Goal: Transaction & Acquisition: Purchase product/service

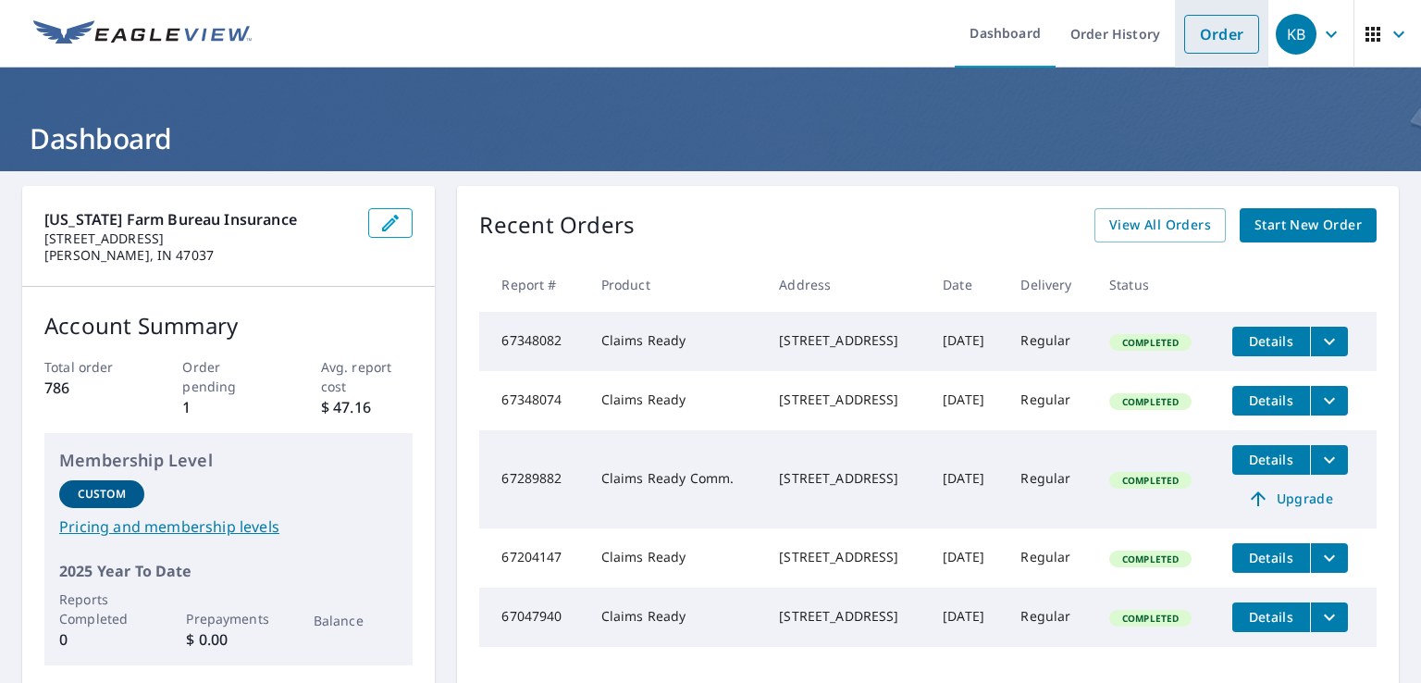
click at [1185, 32] on link "Order" at bounding box center [1221, 34] width 75 height 39
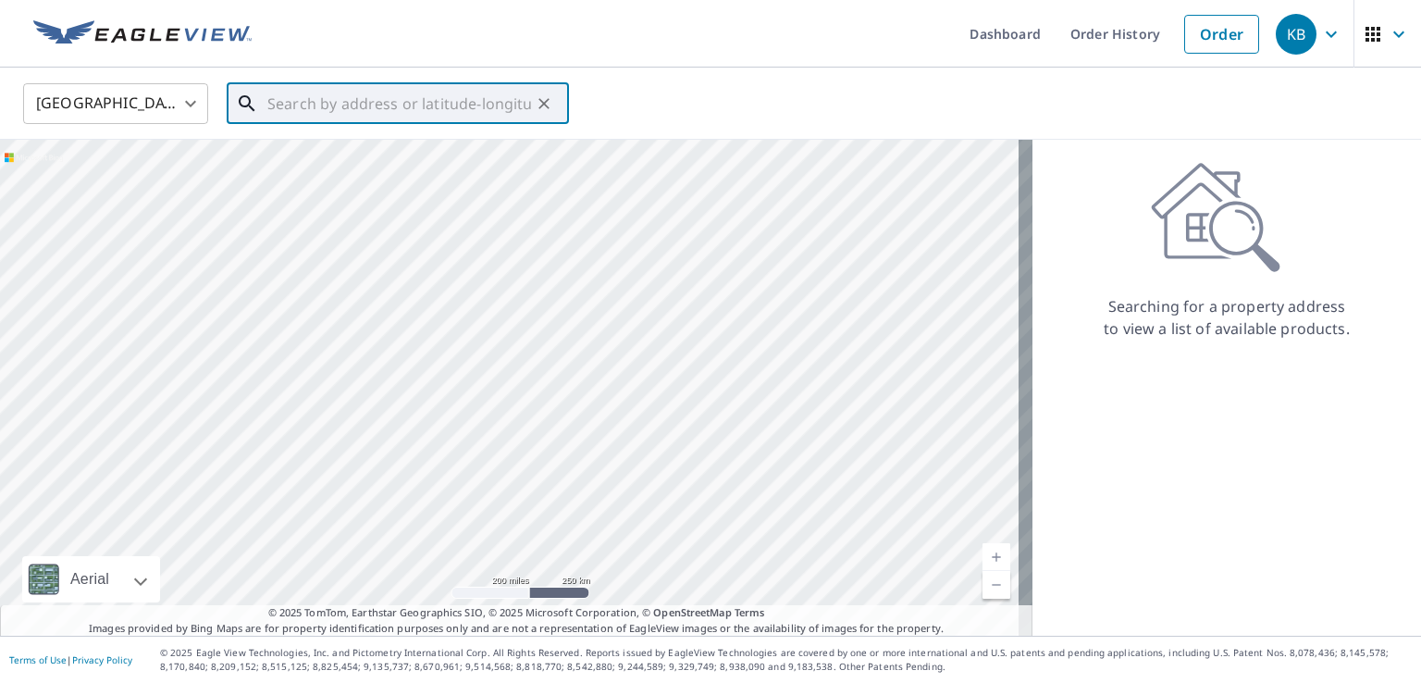
click at [371, 104] on input "text" at bounding box center [399, 104] width 264 height 52
paste input "[EMAIL_ADDRESS][DOMAIN_NAME]"
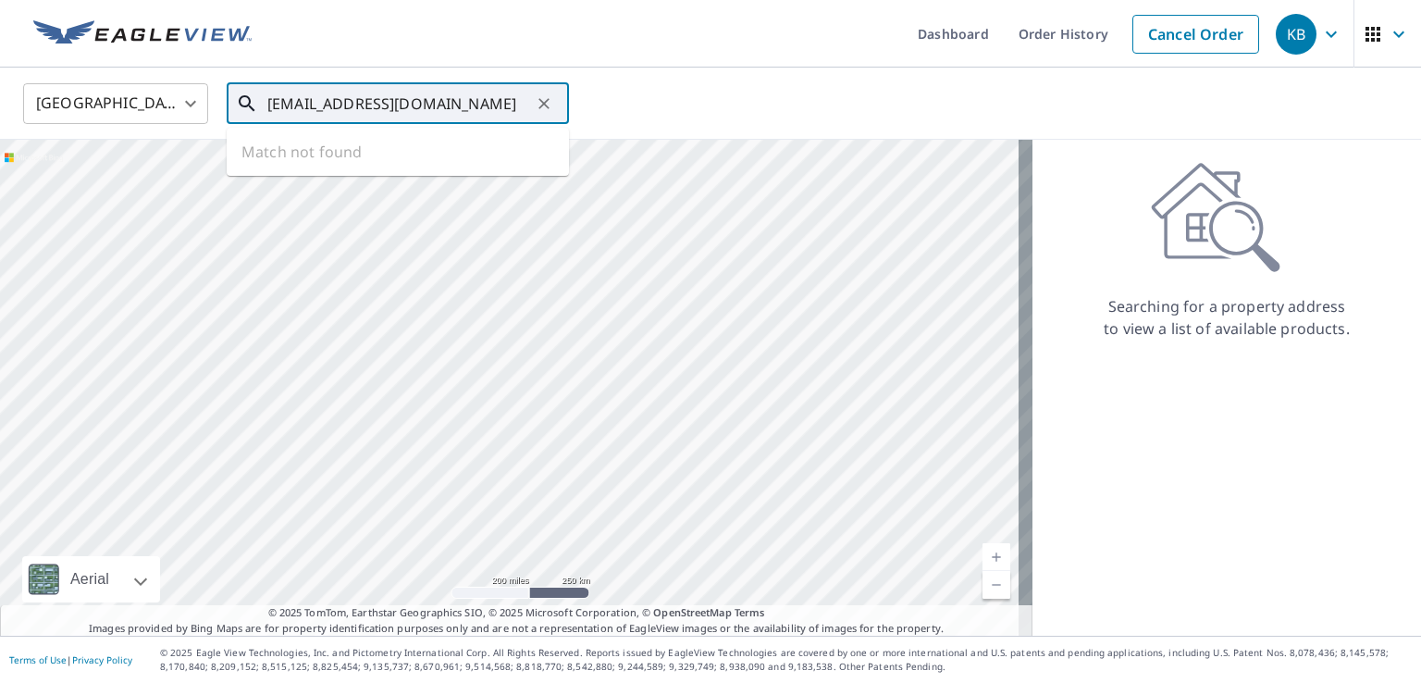
drag, startPoint x: 418, startPoint y: 106, endPoint x: 170, endPoint y: 112, distance: 247.9
click at [170, 112] on div "United States [GEOGRAPHIC_DATA] ​ [EMAIL_ADDRESS][DOMAIN_NAME] ​ Match not found" at bounding box center [703, 102] width 1389 height 43
paste input "1727 N 450 W"
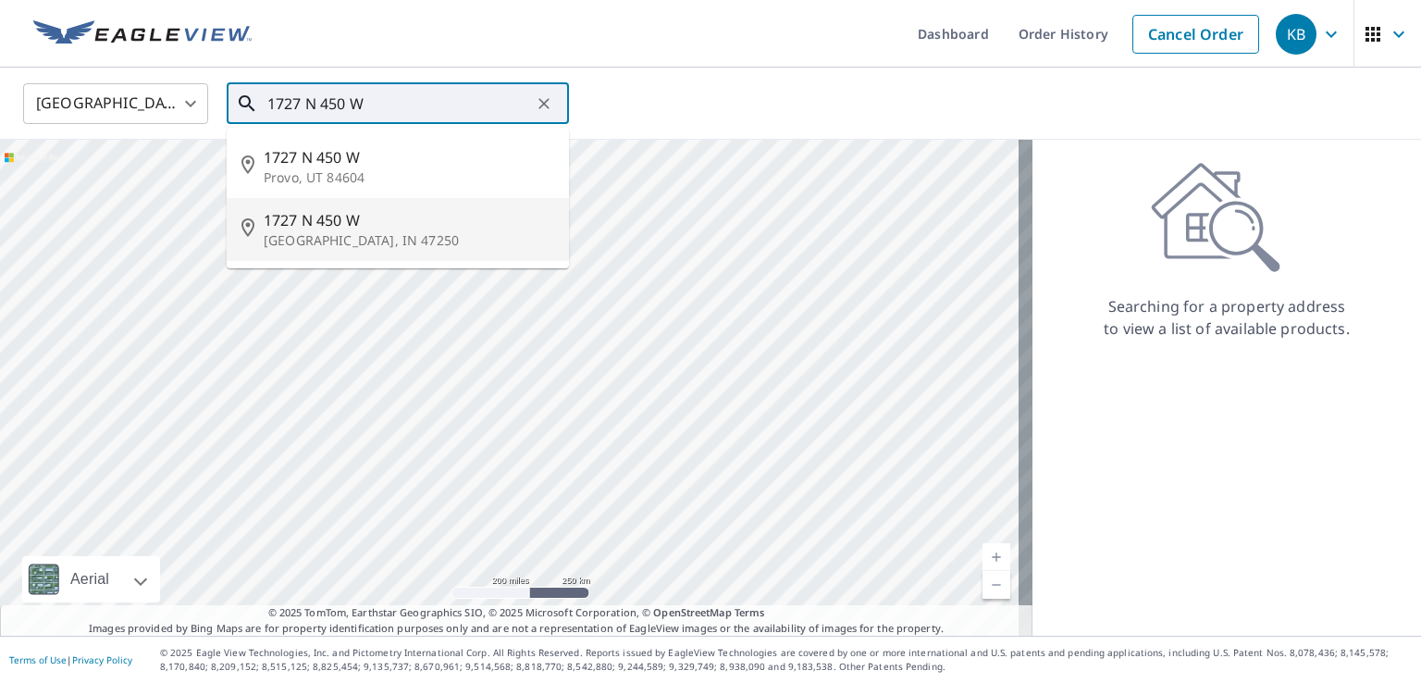
click at [285, 231] on p "[GEOGRAPHIC_DATA], IN 47250" at bounding box center [409, 240] width 290 height 18
type input "1727 N [STREET_ADDRESS]"
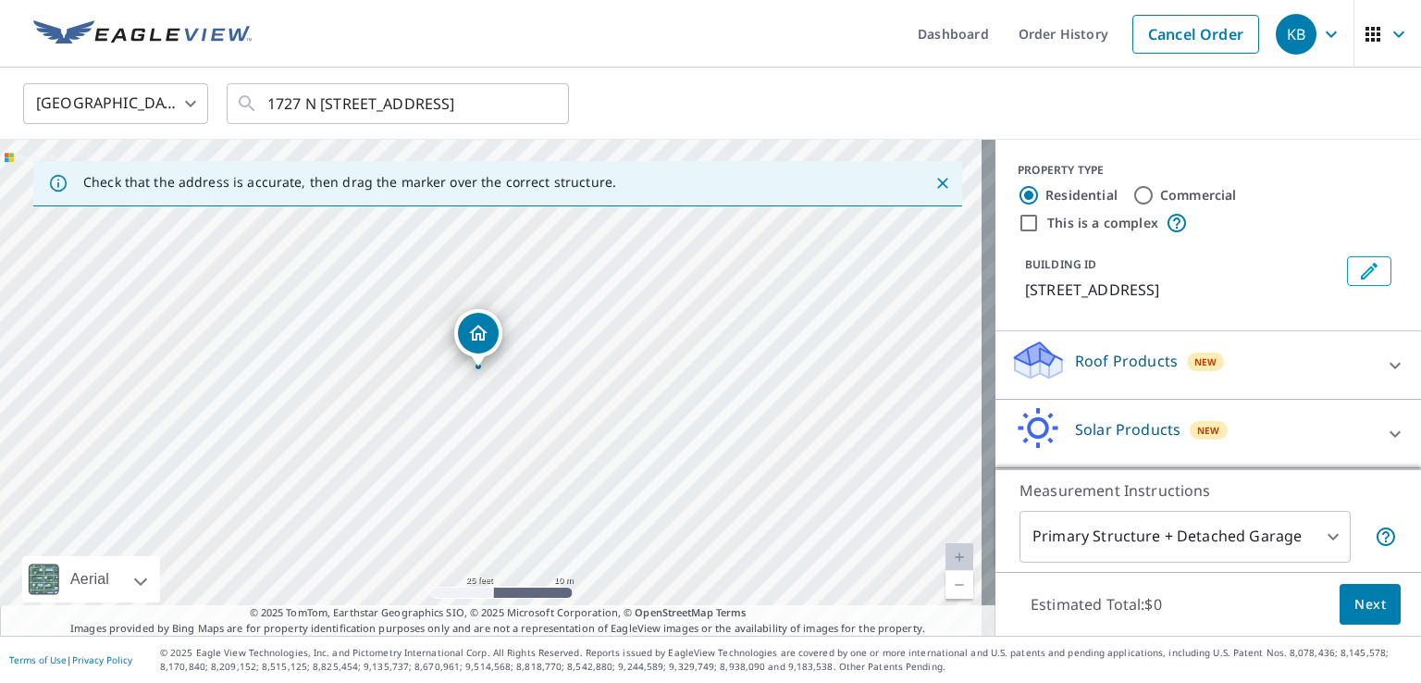
drag, startPoint x: 388, startPoint y: 420, endPoint x: 641, endPoint y: 366, distance: 258.1
click at [641, 366] on div "1727 N [STREET_ADDRESS]" at bounding box center [497, 388] width 995 height 496
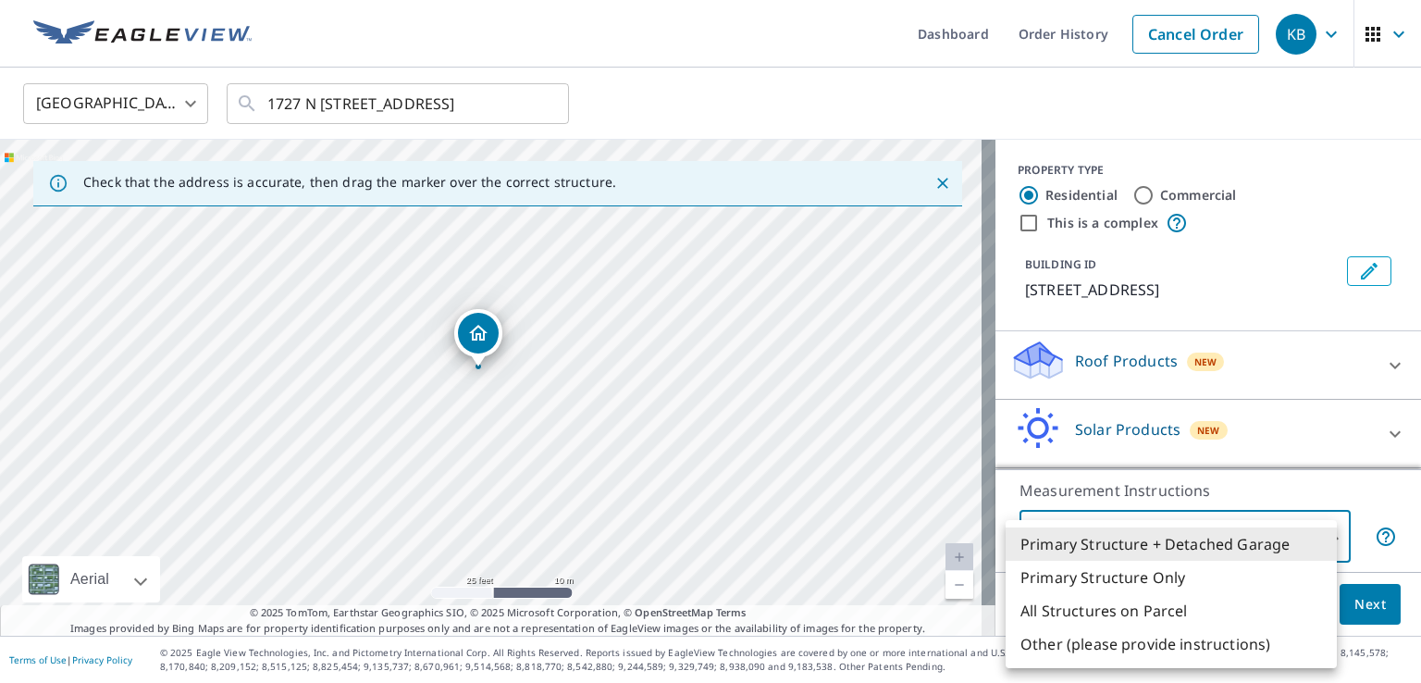
click at [1324, 539] on body "KB KB Dashboard Order History Cancel Order KB [GEOGRAPHIC_DATA] [GEOGRAPHIC_DAT…" at bounding box center [710, 341] width 1421 height 683
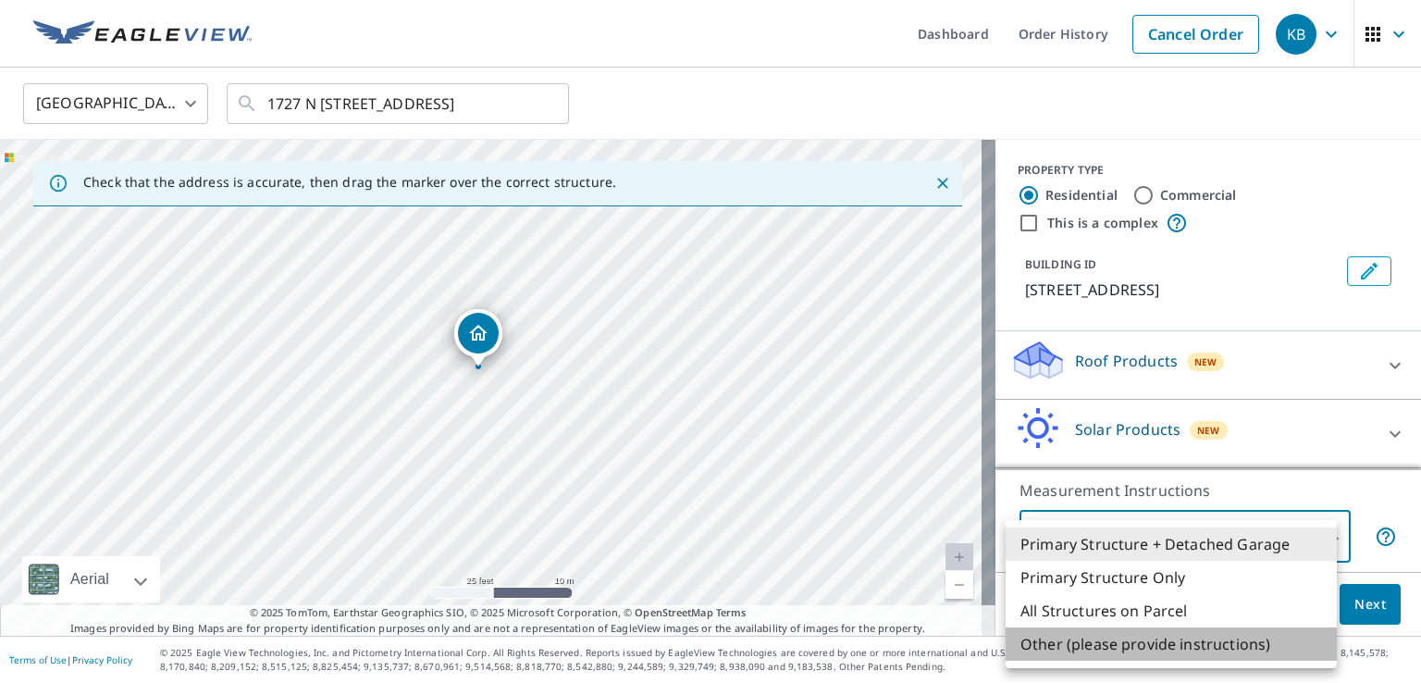
click at [1153, 646] on li "Other (please provide instructions)" at bounding box center [1170, 643] width 331 height 33
type input "5"
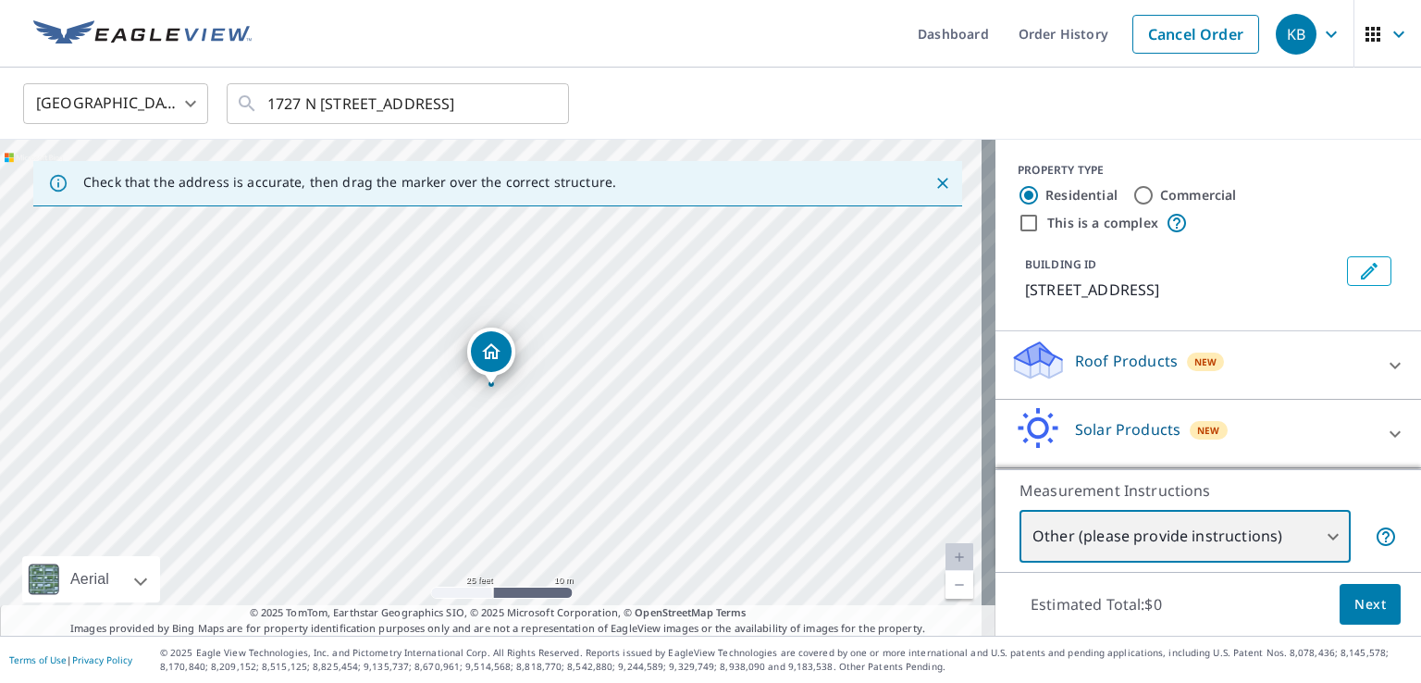
scroll to position [67, 0]
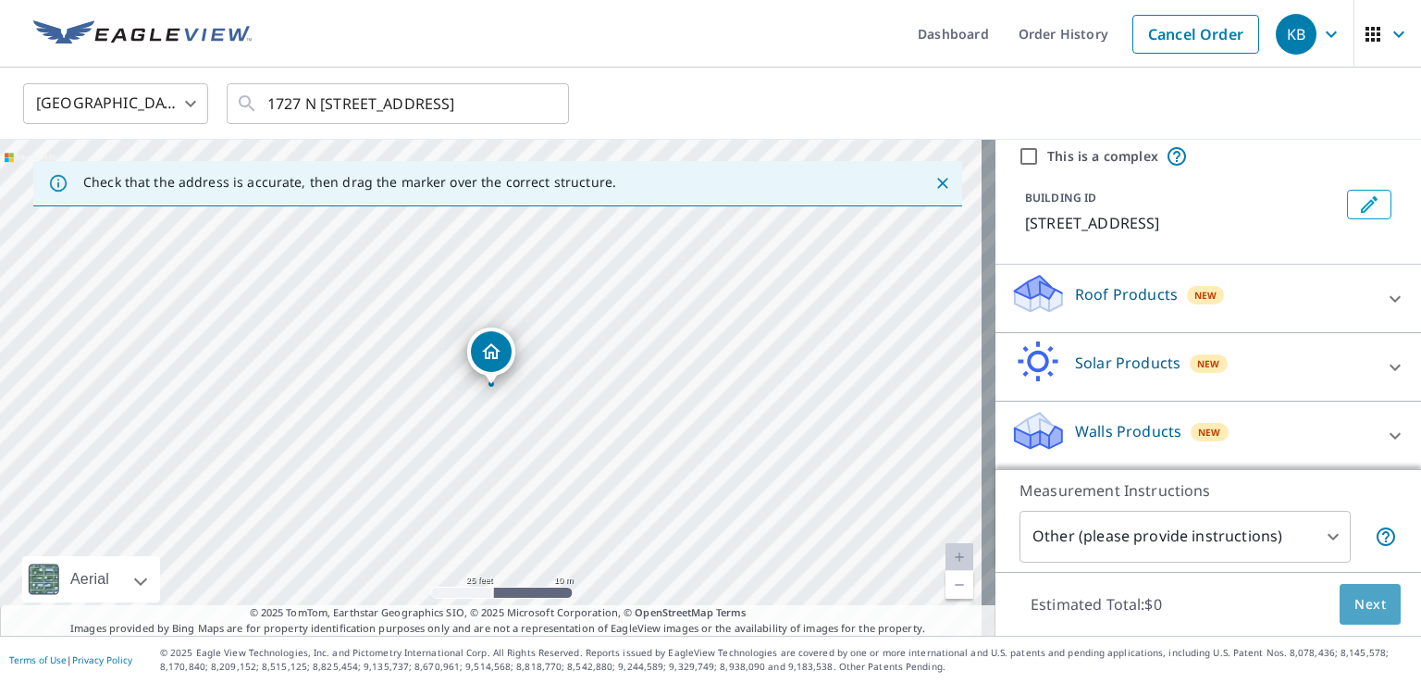
click at [1357, 601] on span "Next" at bounding box center [1369, 604] width 31 height 23
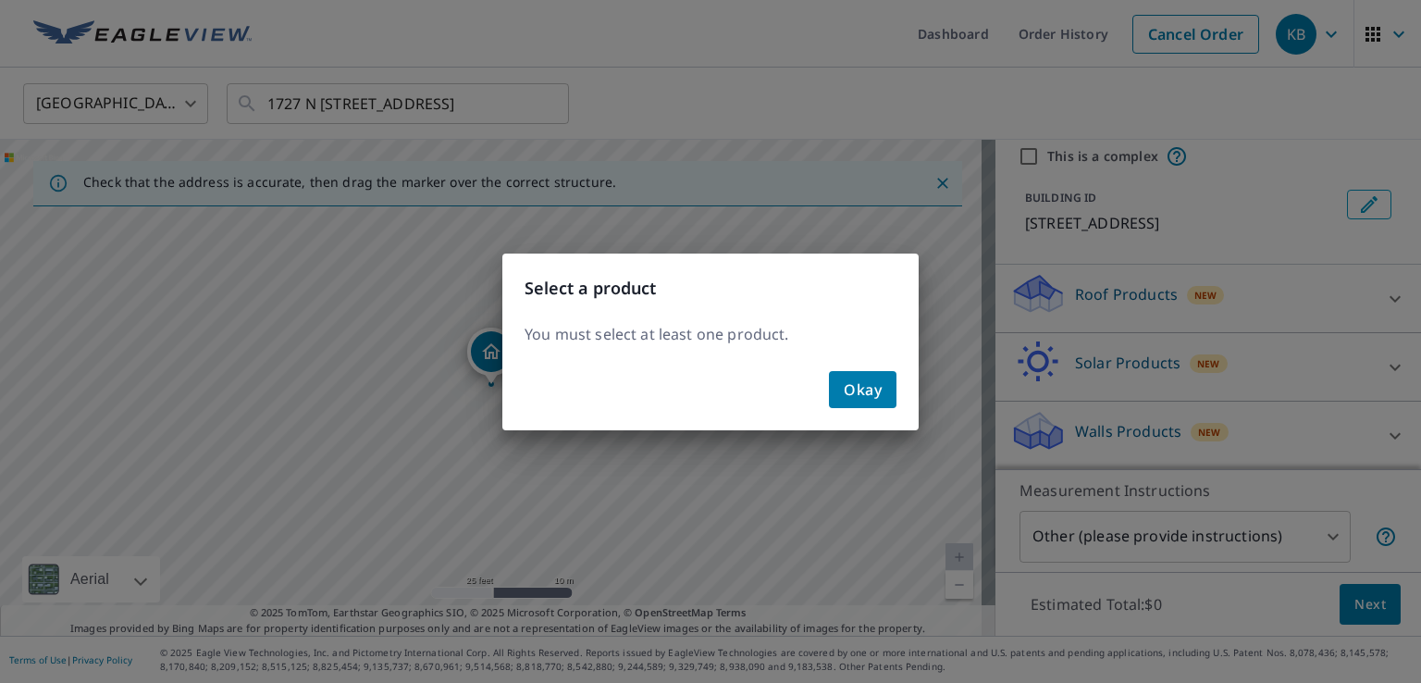
click at [871, 393] on span "Okay" at bounding box center [862, 389] width 38 height 26
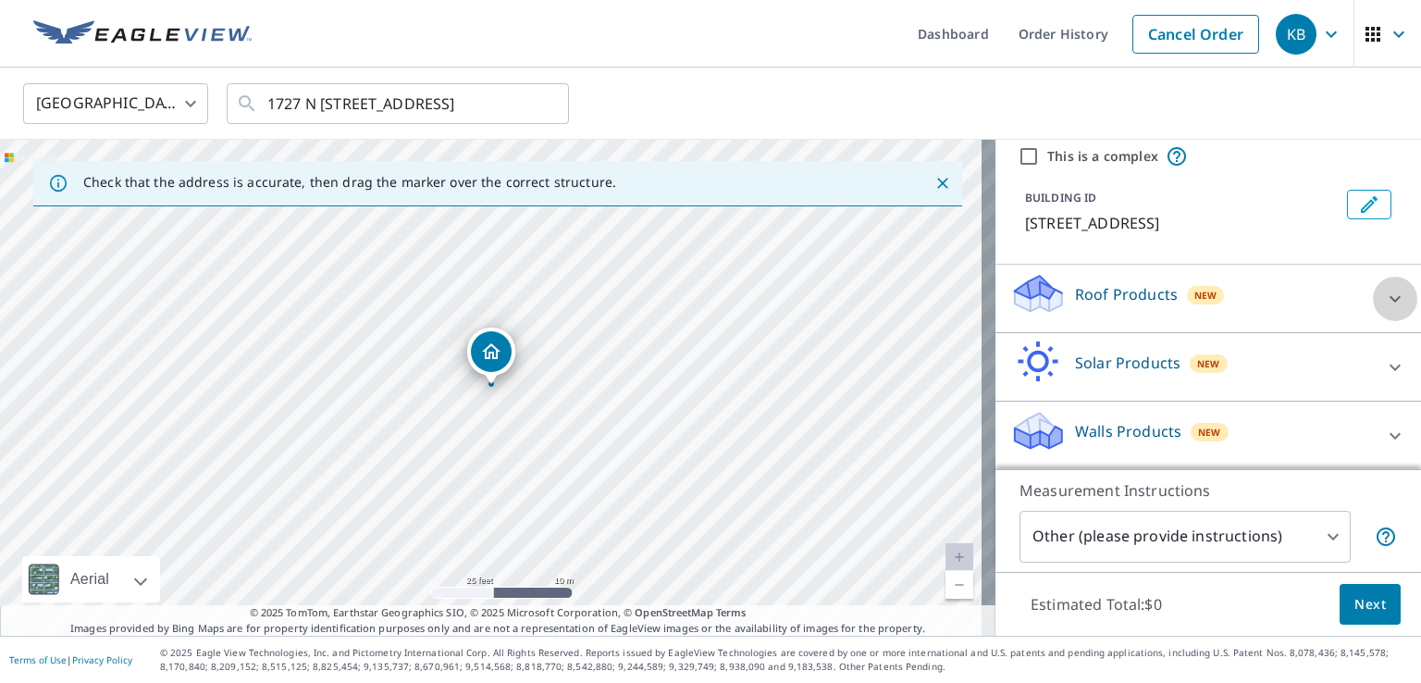
click at [1384, 305] on icon at bounding box center [1395, 299] width 22 height 22
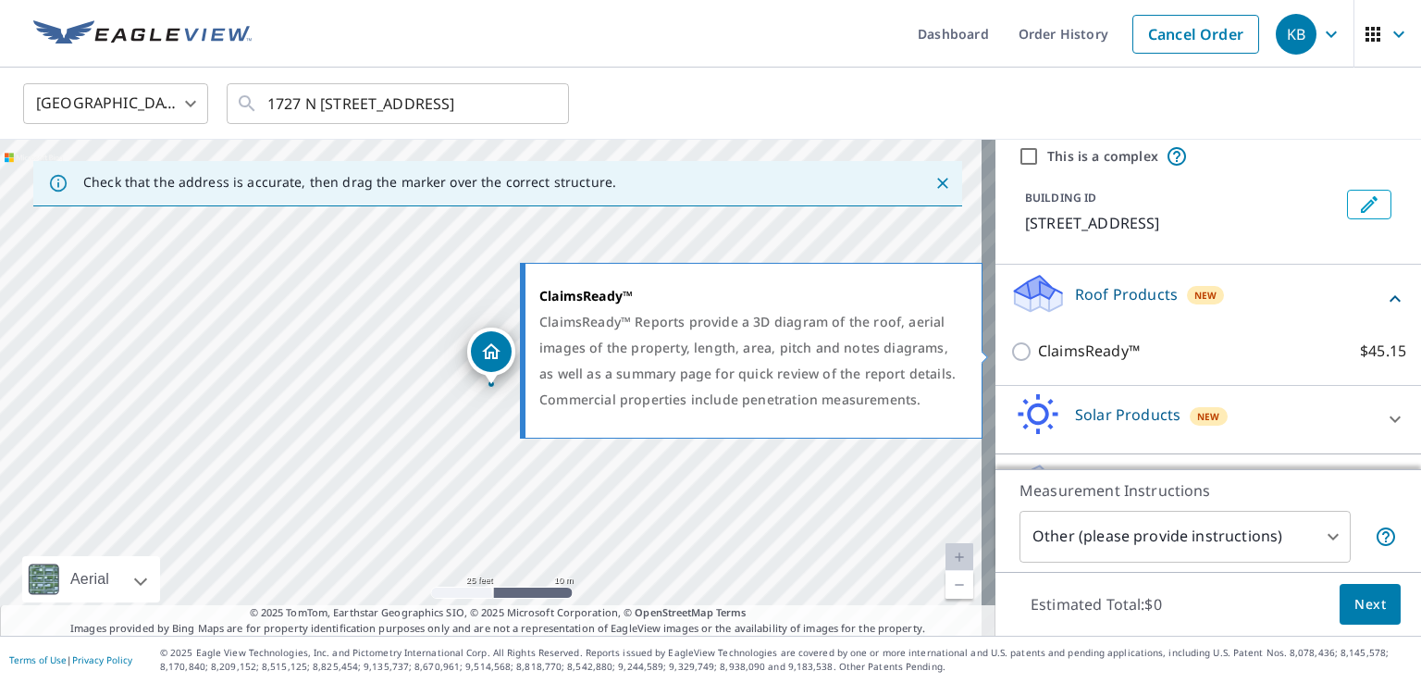
click at [1012, 358] on input "ClaimsReady™ $45.15" at bounding box center [1024, 351] width 28 height 22
checkbox input "true"
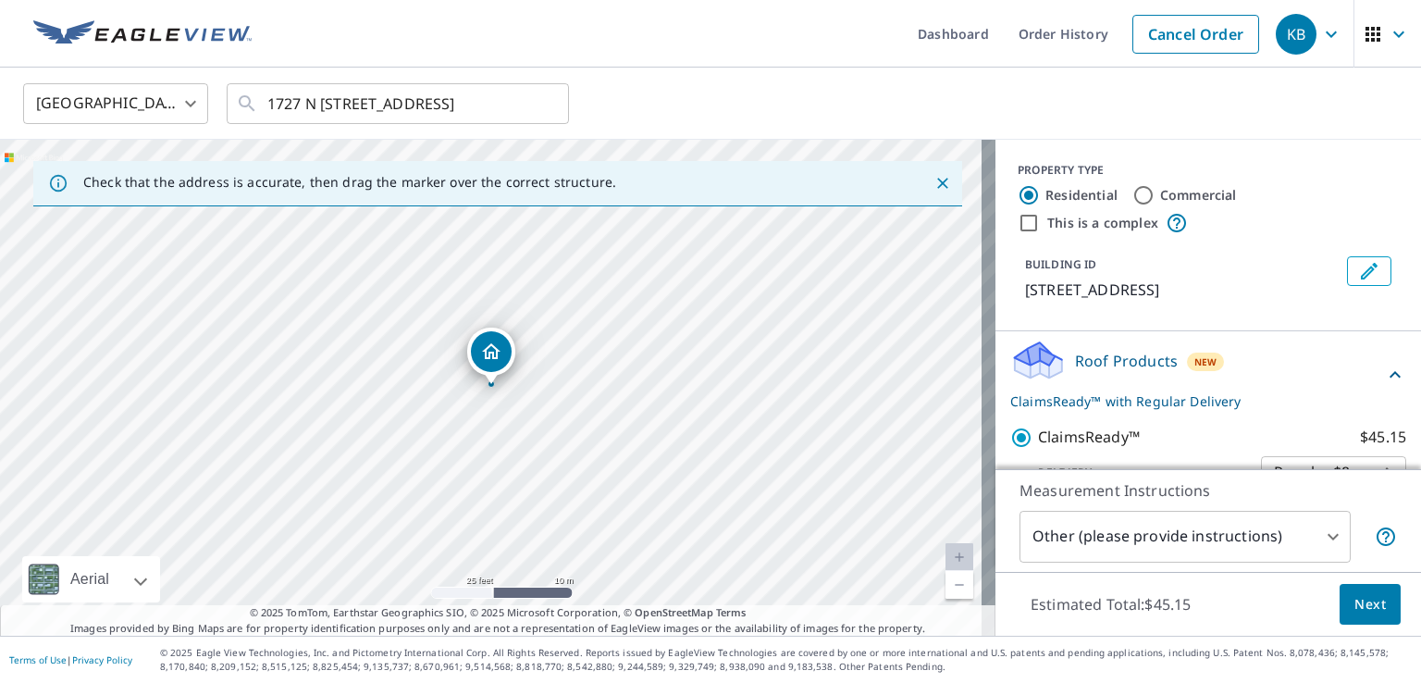
scroll to position [178, 0]
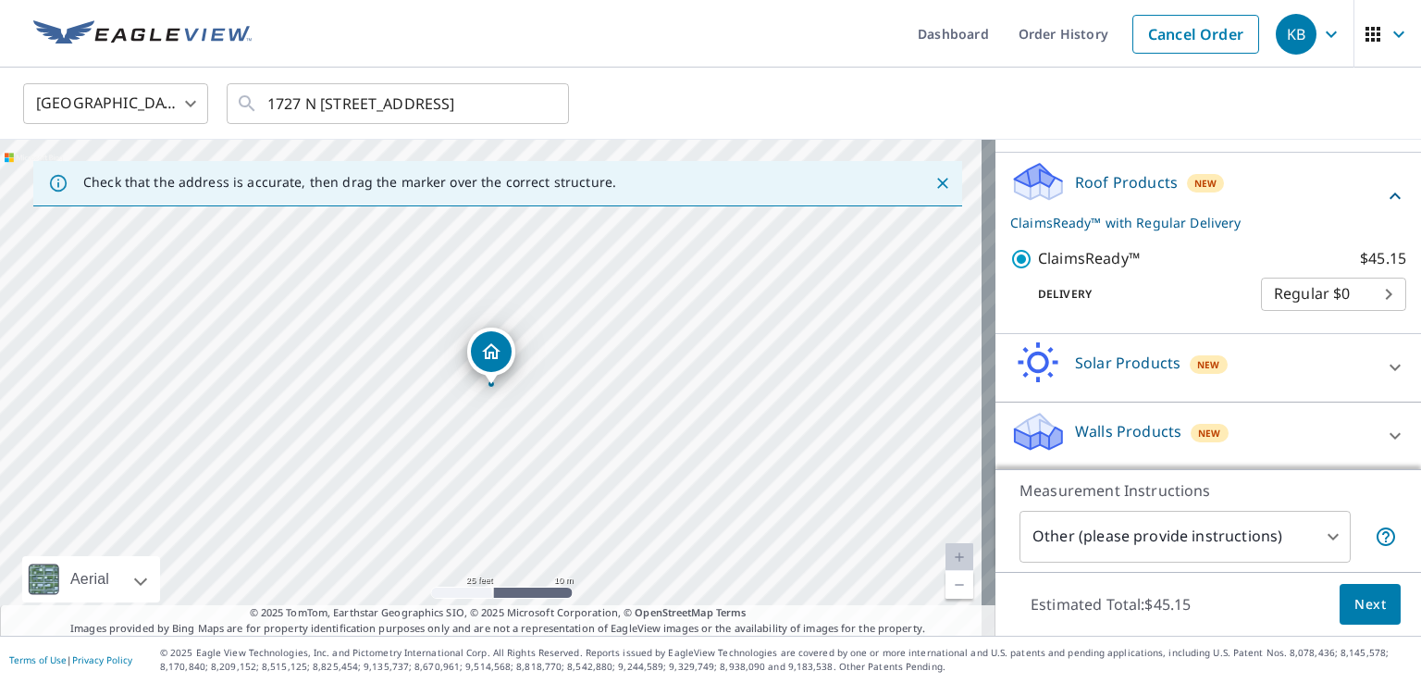
click at [1370, 608] on span "Next" at bounding box center [1369, 604] width 31 height 23
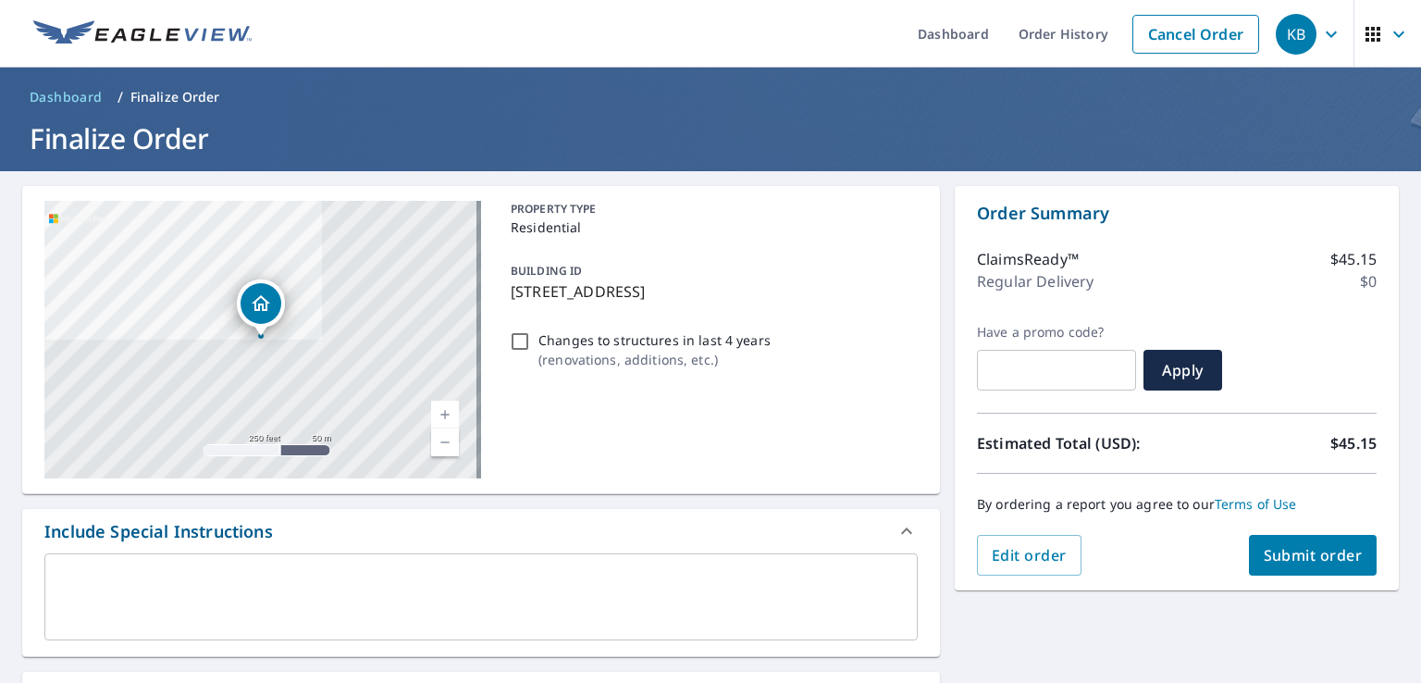
click at [530, 597] on textarea at bounding box center [480, 597] width 847 height 53
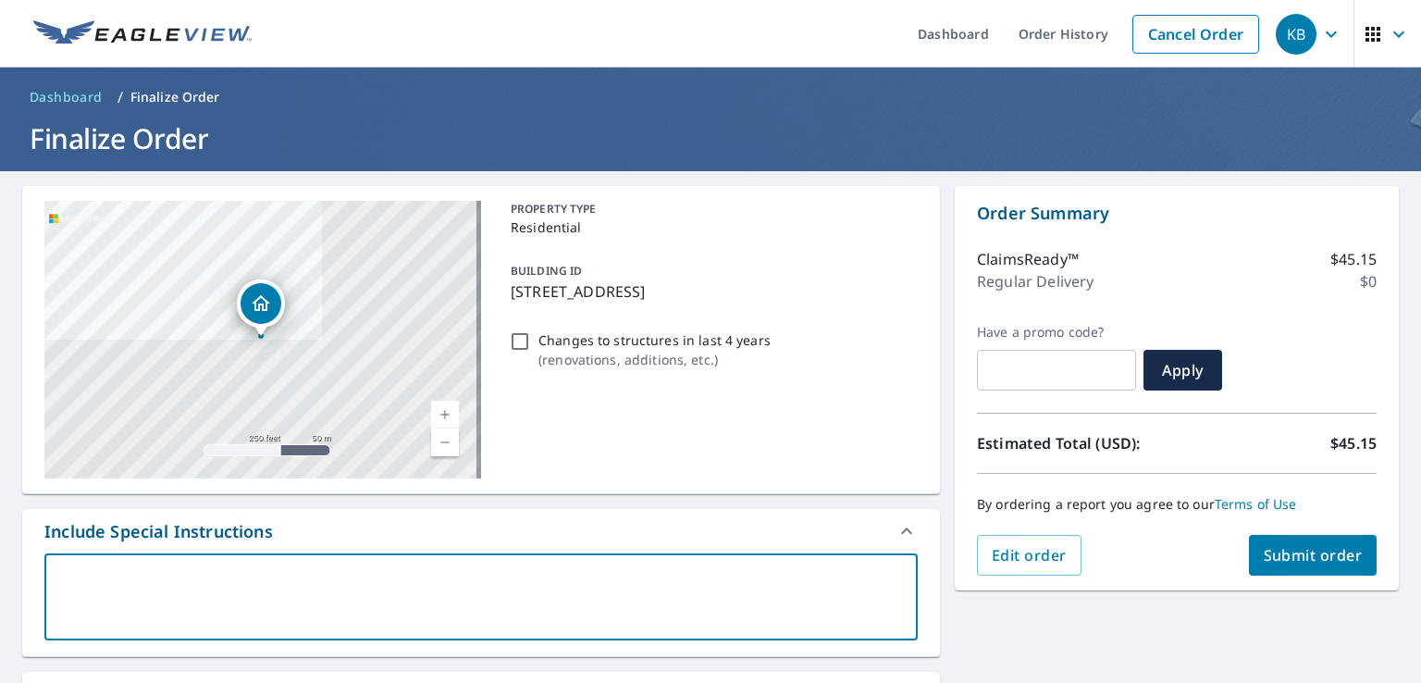
type textarea "I"
type textarea "x"
type textarea "I"
type textarea "x"
type textarea "I n"
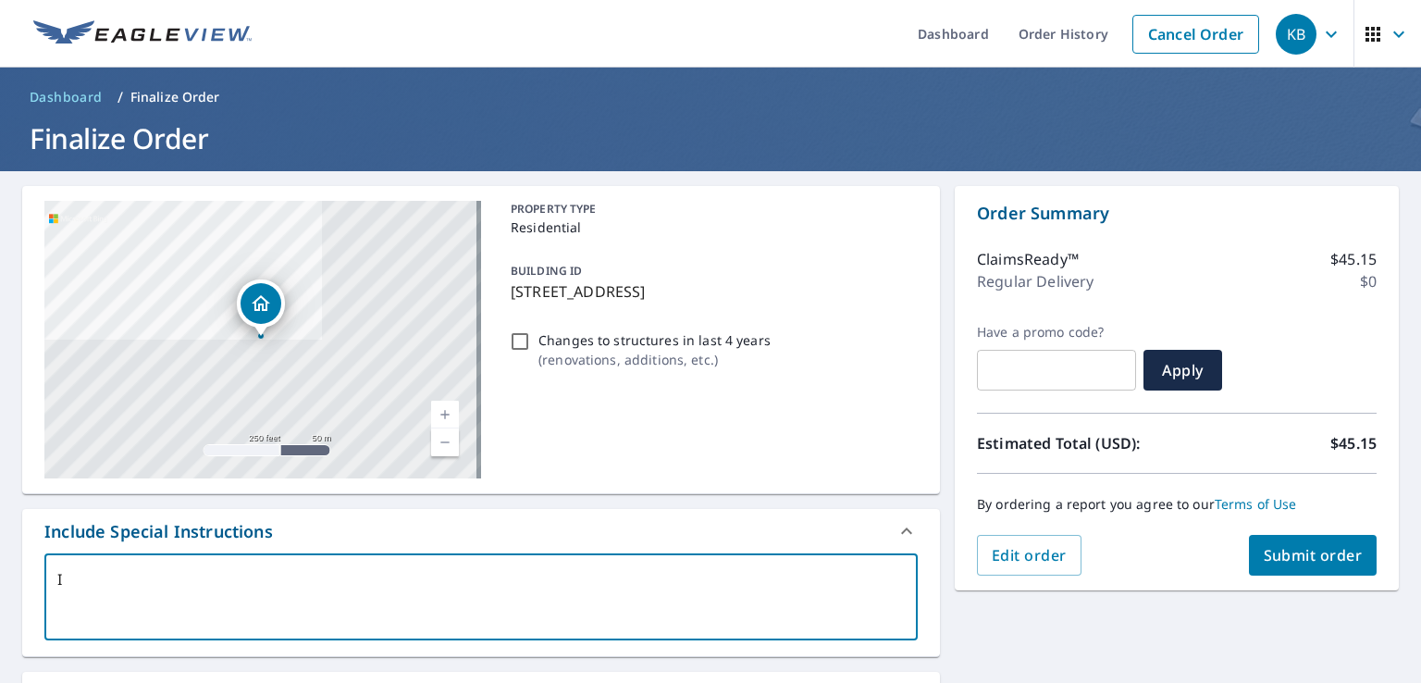
type textarea "x"
type textarea "I ne"
type textarea "x"
type textarea "I nee"
type textarea "x"
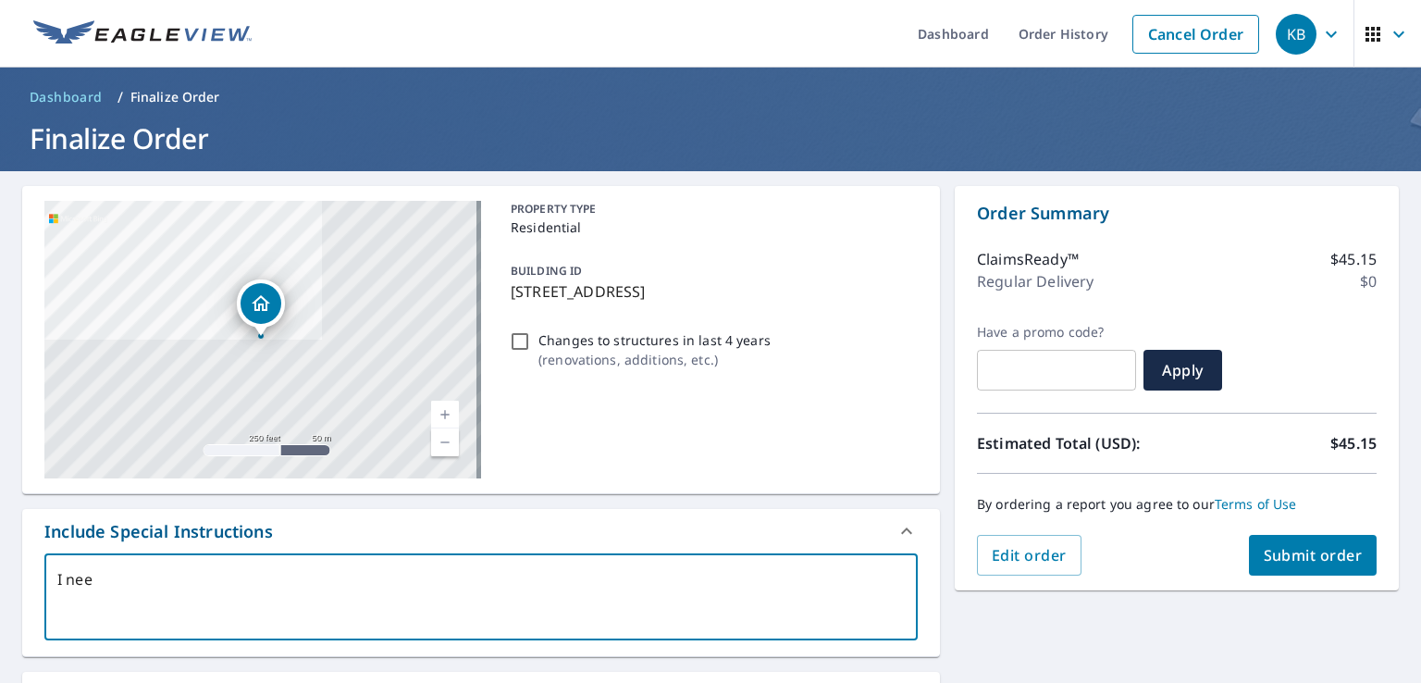
type textarea "I need"
type textarea "x"
type textarea "I need"
type textarea "x"
type textarea "I need r"
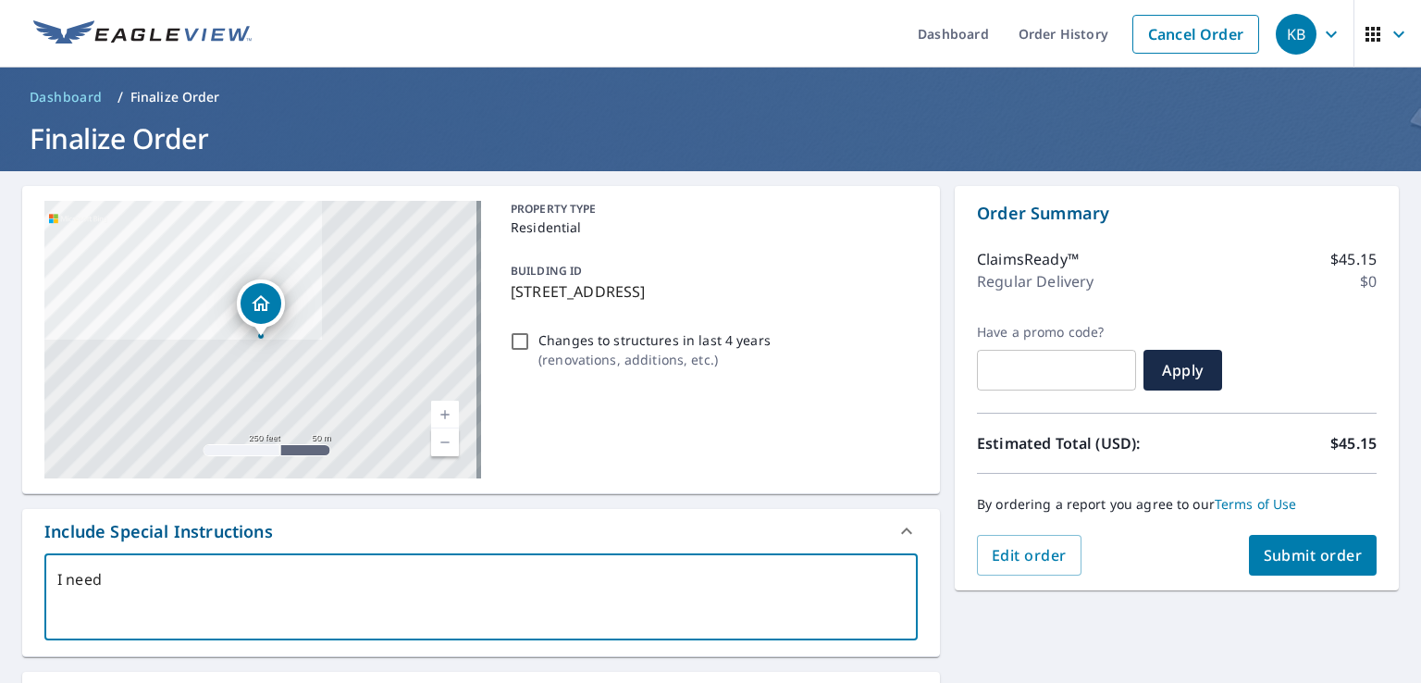
type textarea "x"
type textarea "I need ro"
type textarea "x"
type textarea "I need roo"
type textarea "x"
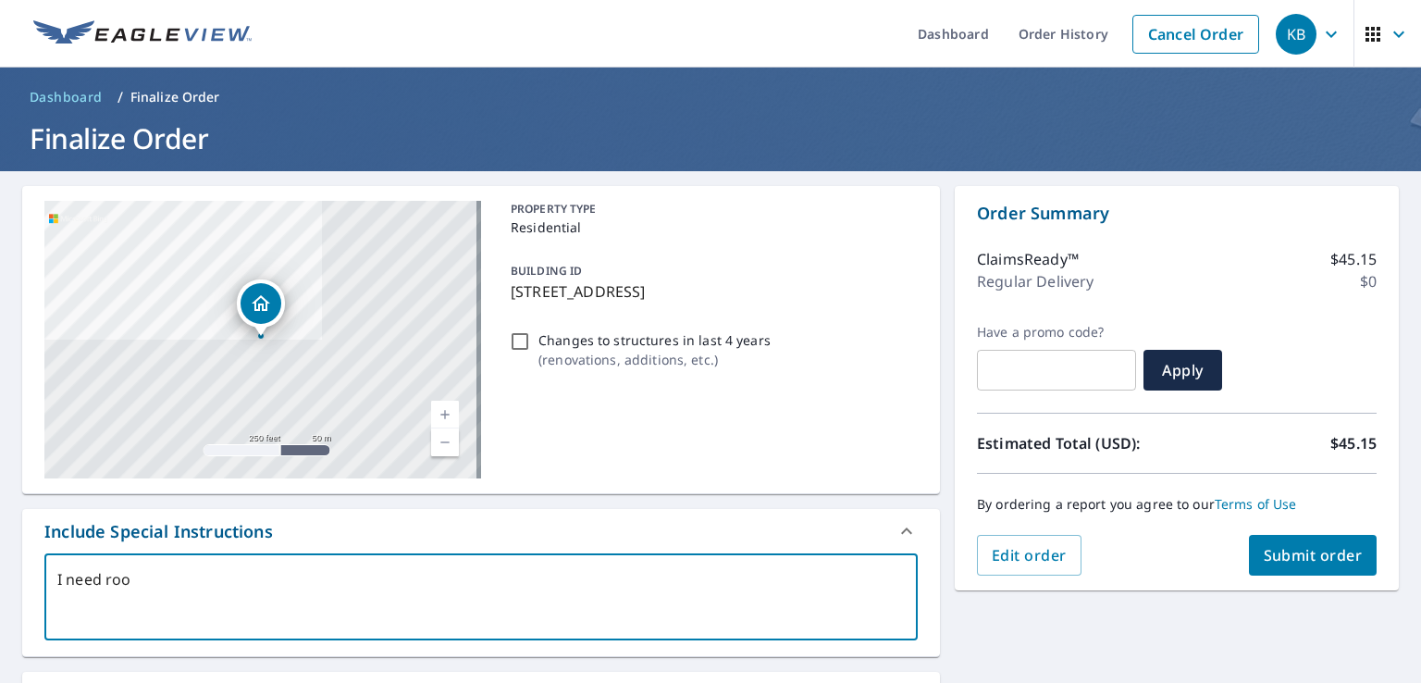
type textarea "I need roof"
type textarea "x"
type textarea "I need roof"
type textarea "x"
type textarea "I need roof m"
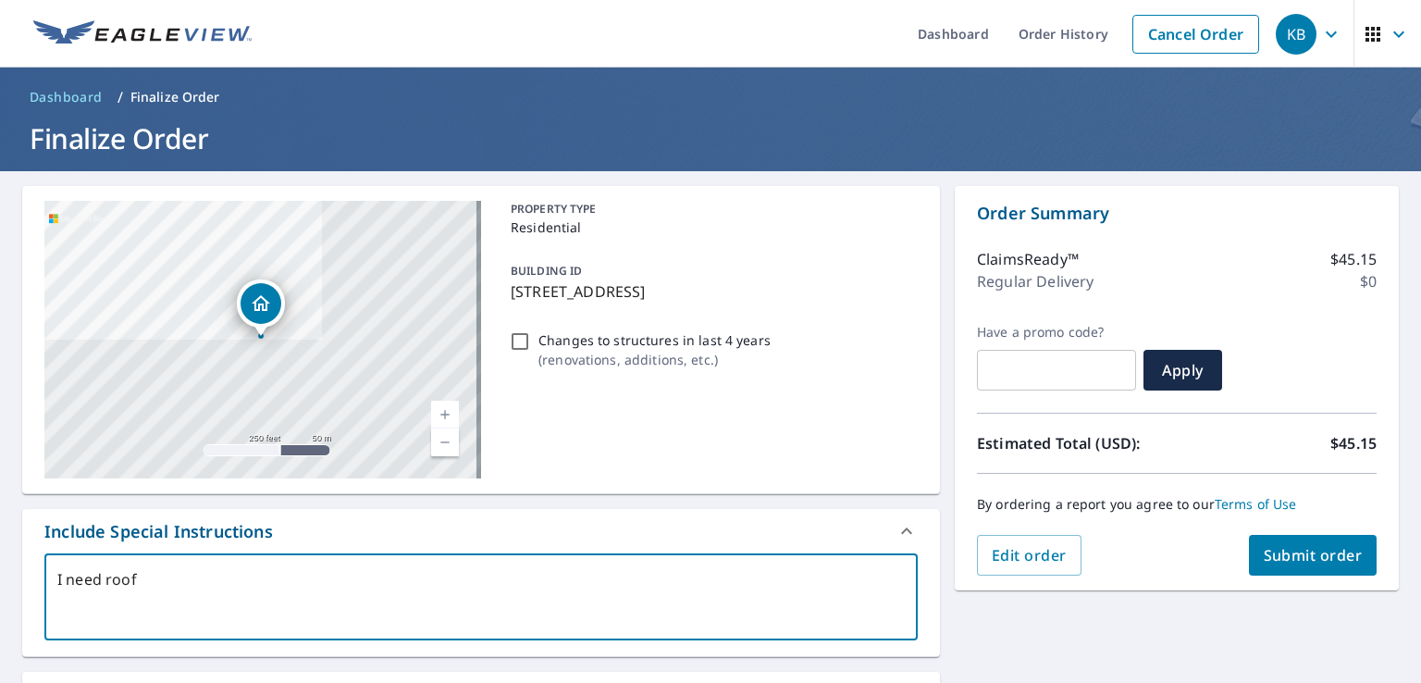
type textarea "x"
type textarea "I need roof me"
type textarea "x"
type textarea "I need roof mea"
type textarea "x"
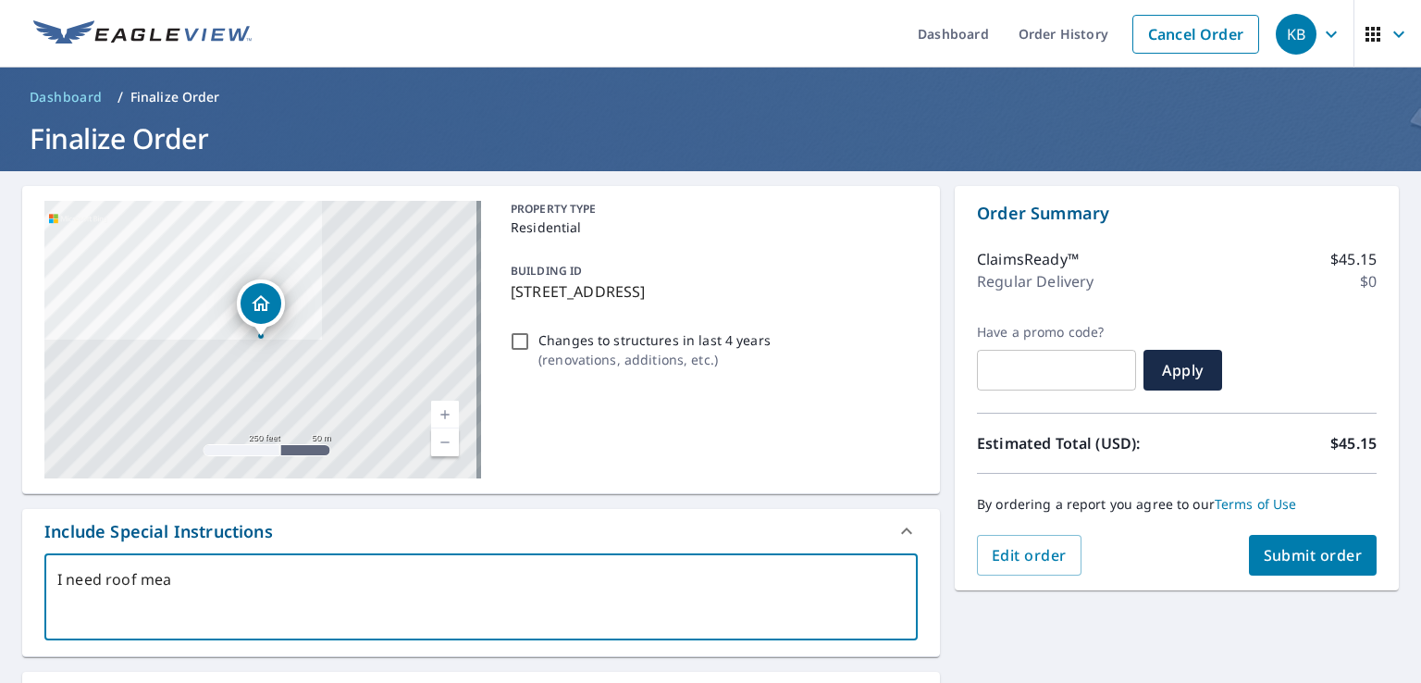
type textarea "I need roof meas"
type textarea "x"
type textarea "I need roof measu"
type textarea "x"
type textarea "I need roof measur"
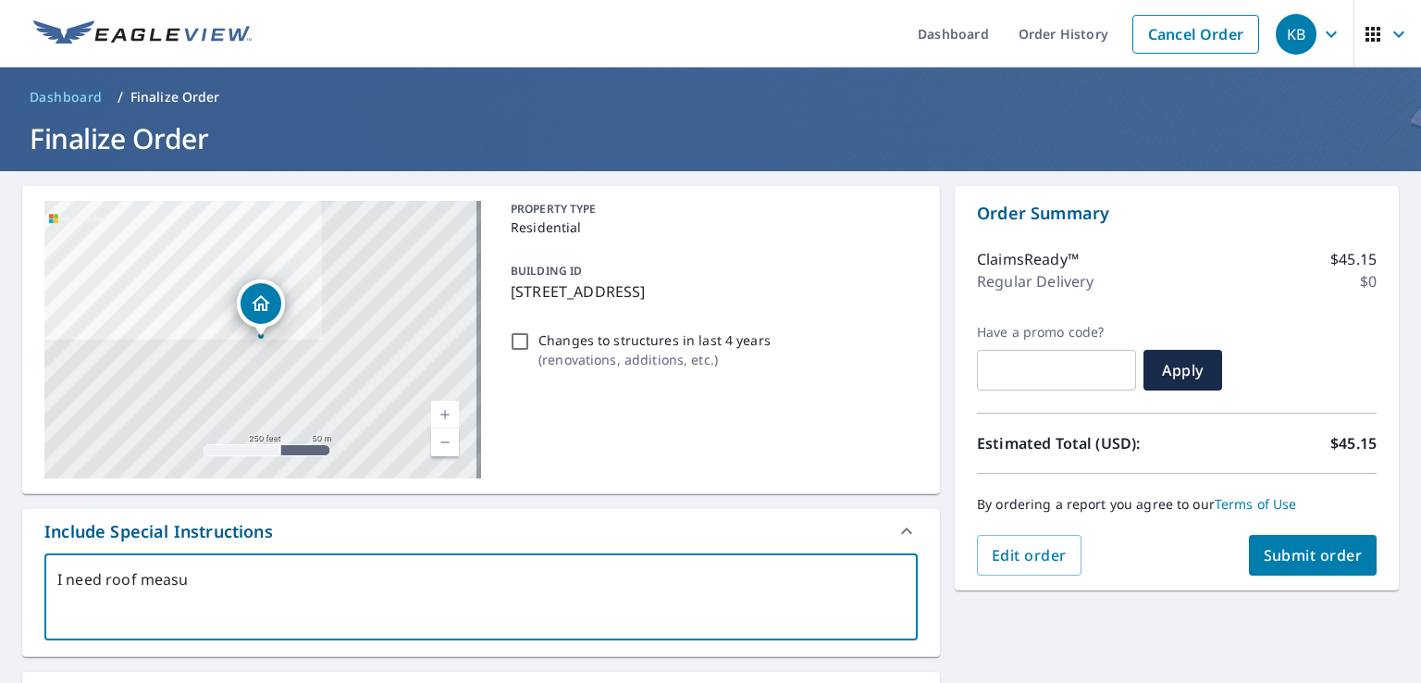
type textarea "x"
type textarea "I need roof measure"
type textarea "x"
type textarea "I need roof measurem"
type textarea "x"
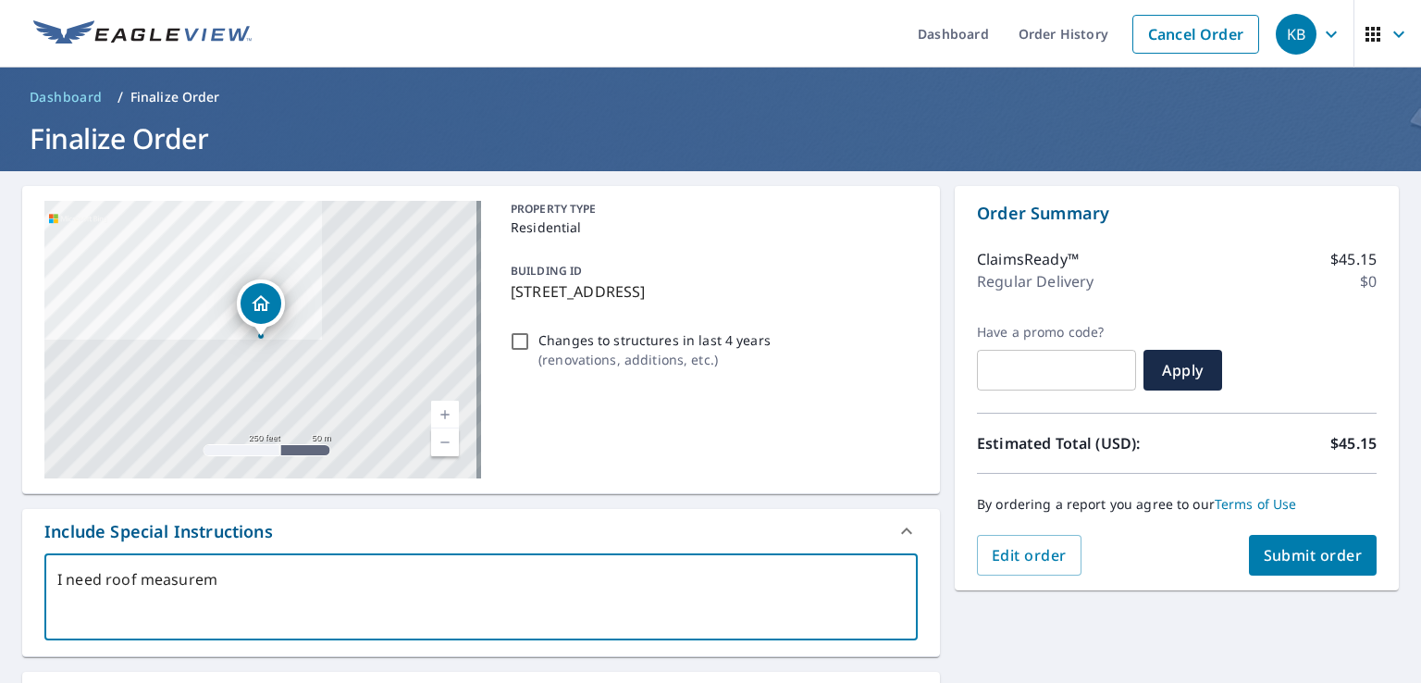
type textarea "I need roof measureme"
type textarea "x"
type textarea "I need roof measurement"
type textarea "x"
type textarea "I need roof measurements"
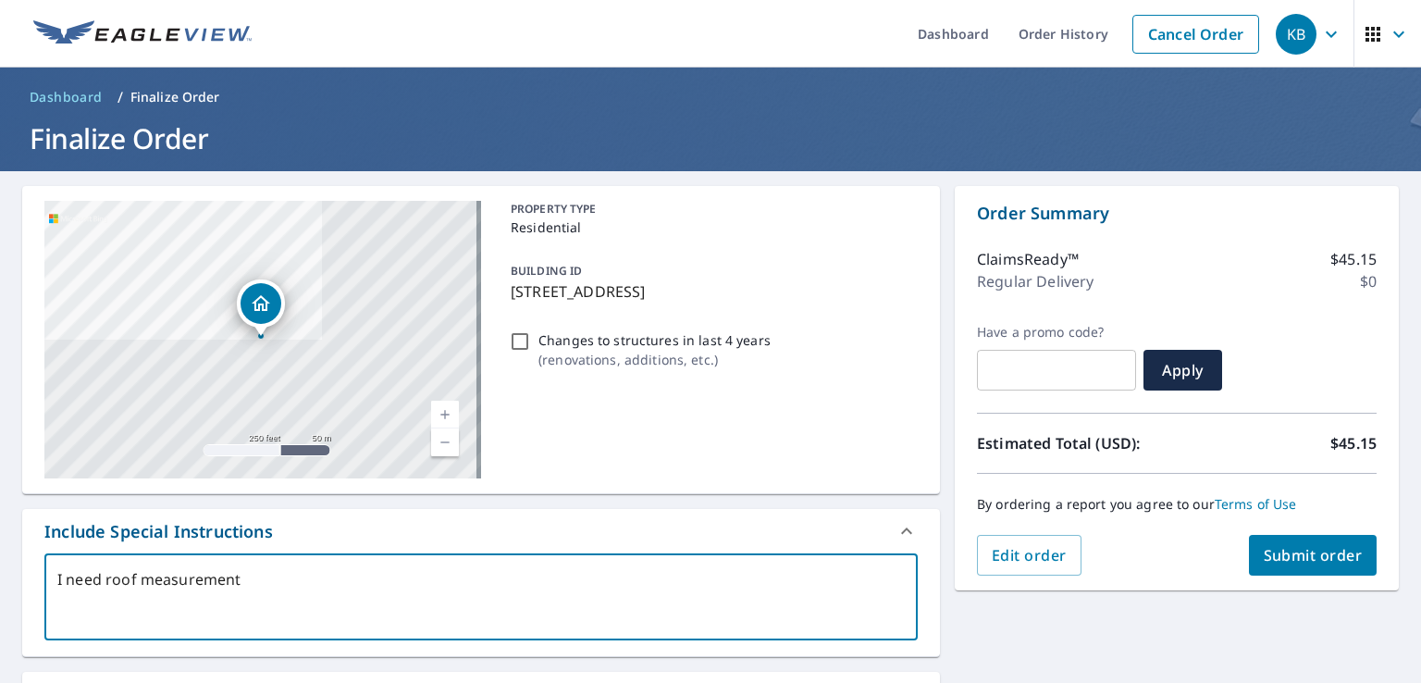
type textarea "x"
type textarea "I need roof measurements"
type textarea "x"
type textarea "I need roof measurements o"
type textarea "x"
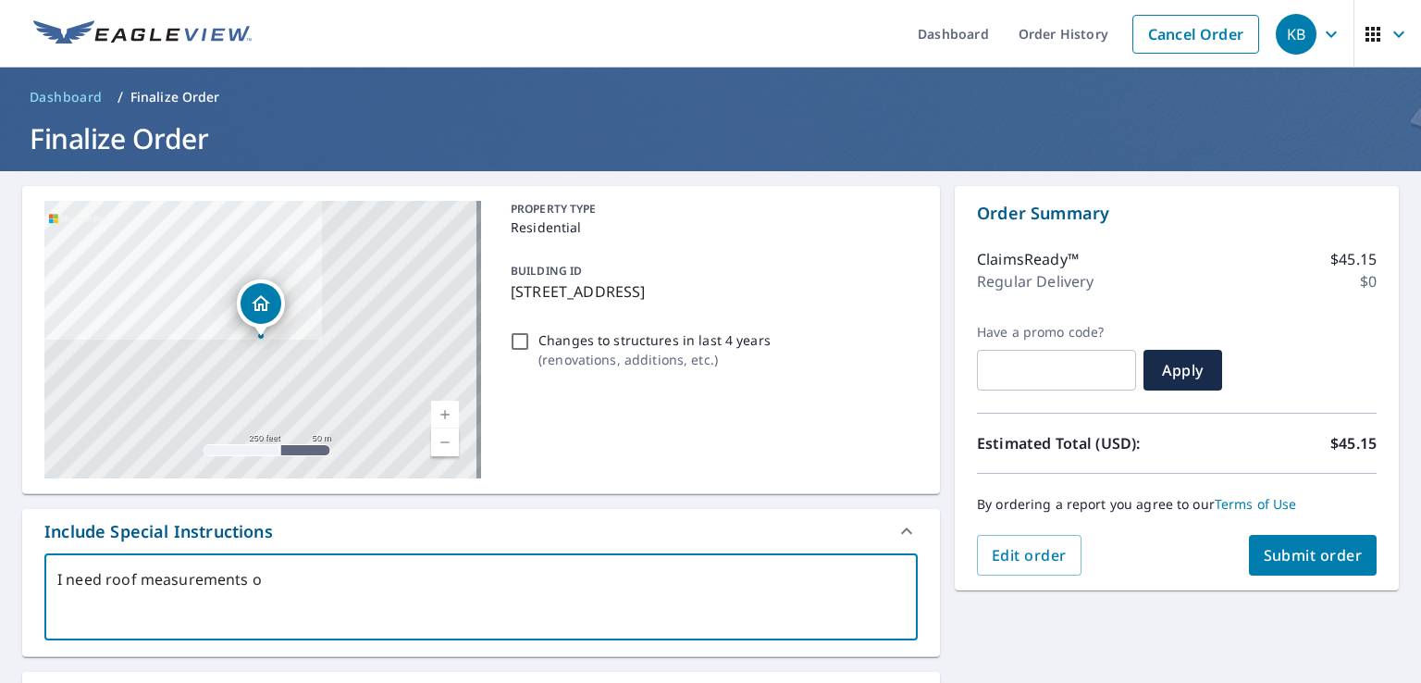
type textarea "I need roof measurements of"
type textarea "x"
type textarea "I need roof measurements of"
type textarea "x"
type textarea "I need roof measurements of the"
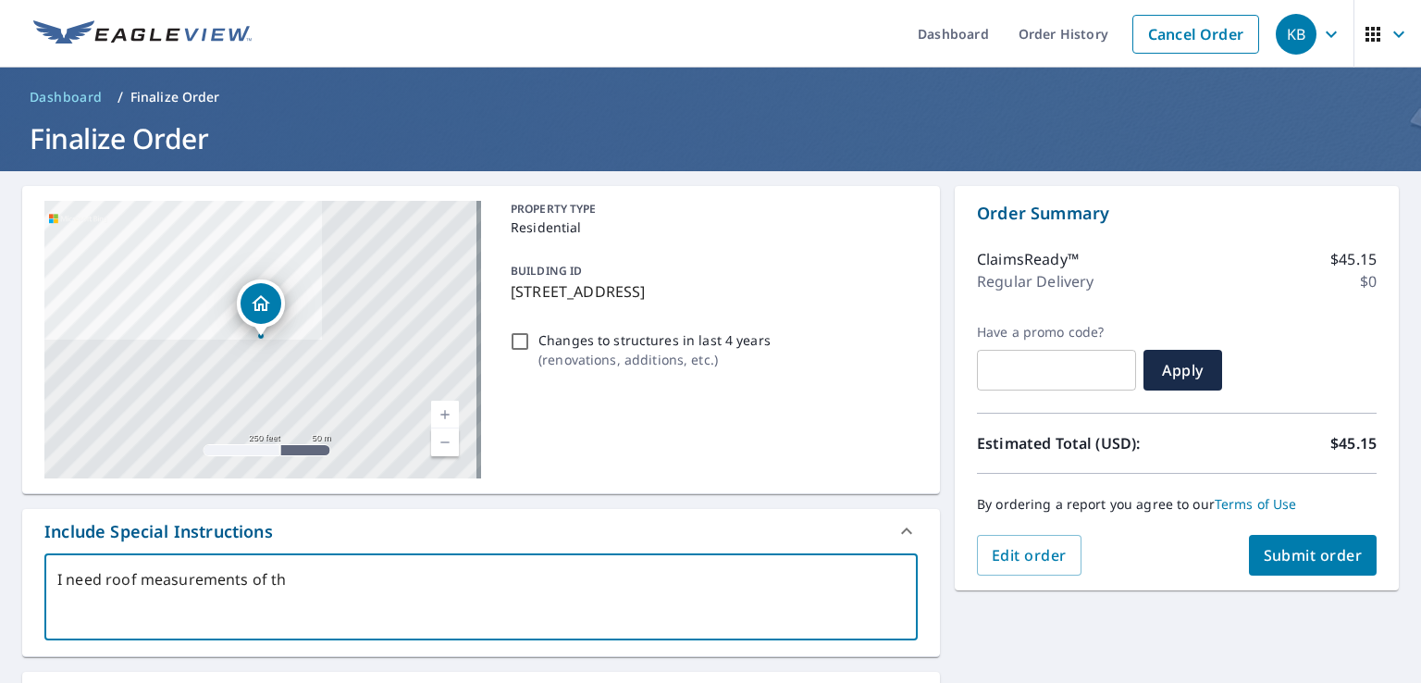
type textarea "x"
type textarea "I need roof measurements of the"
type textarea "x"
type textarea "I need roof measurements of the b"
type textarea "x"
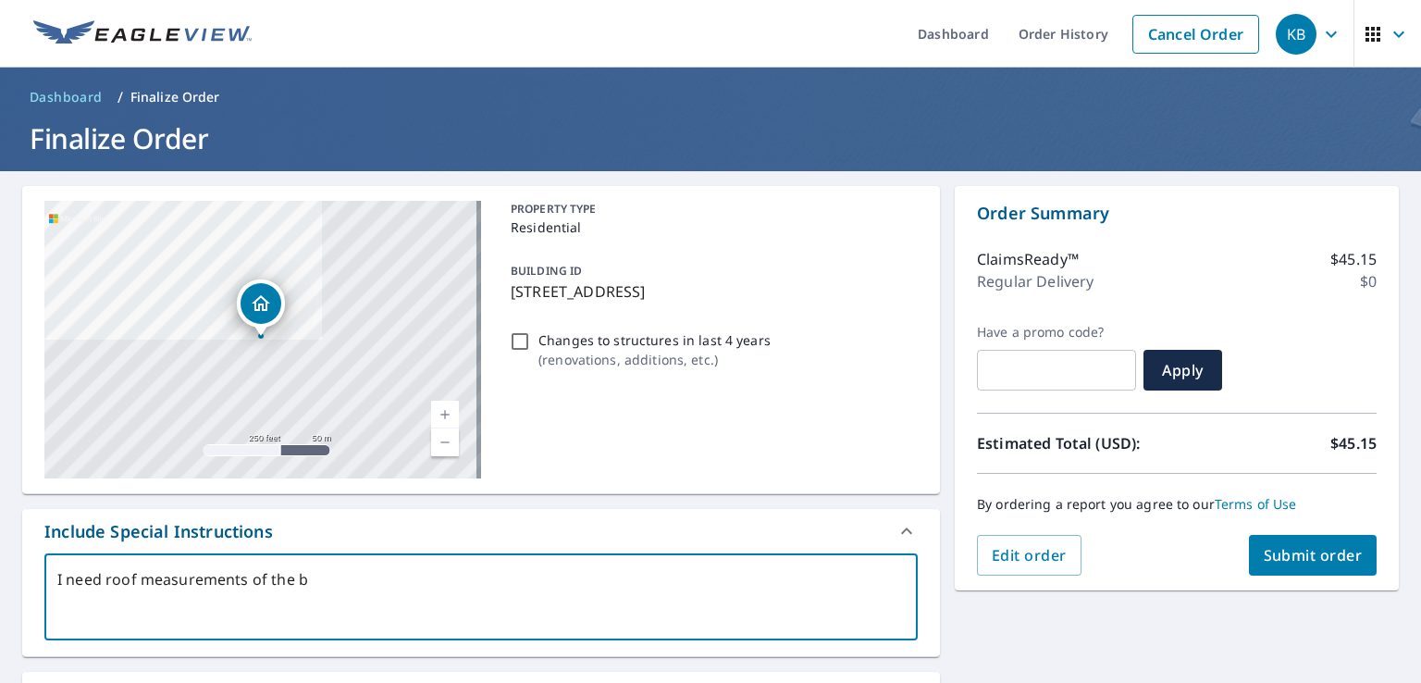
type textarea "I need roof measurements of the ba"
type textarea "x"
type textarea "I need roof measurements of the bar"
type textarea "x"
type textarea "I need roof measurements of the barn"
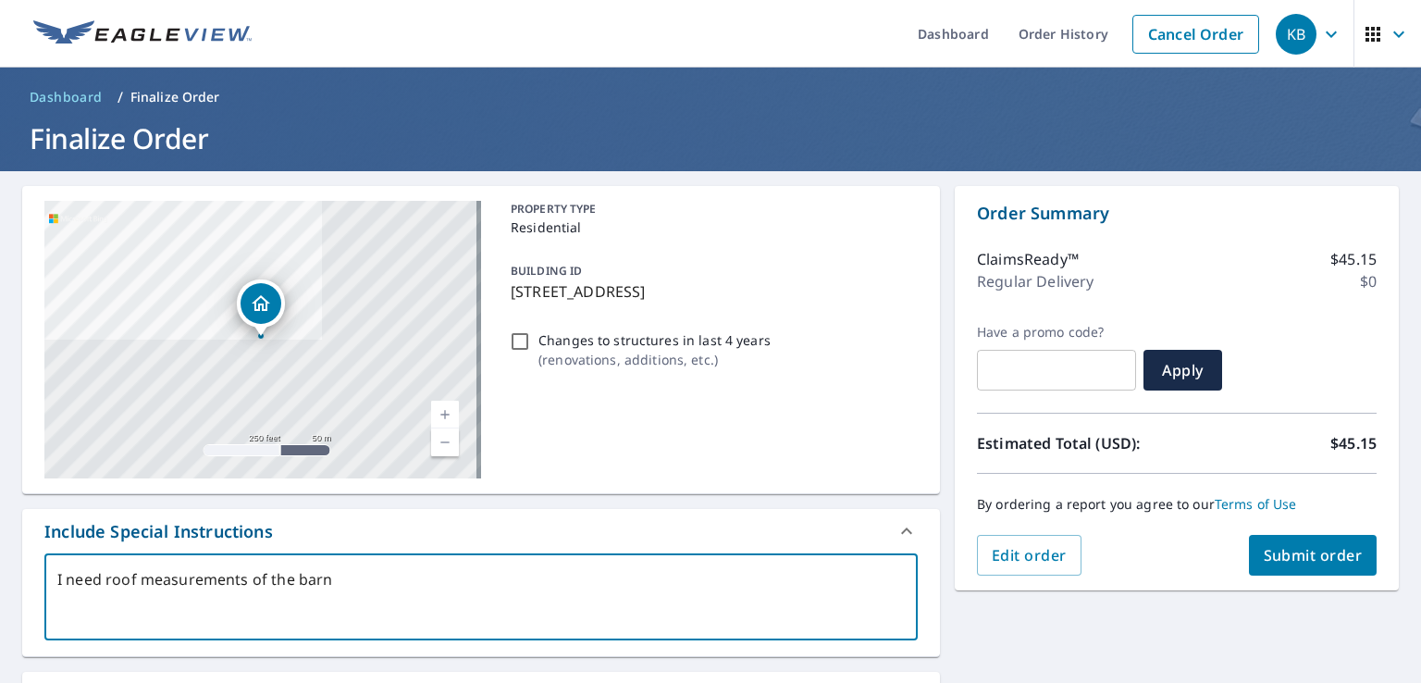
type textarea "x"
type textarea "I need roof measurements of the barn"
type textarea "x"
type textarea "I need roof measurements of the barn t"
type textarea "x"
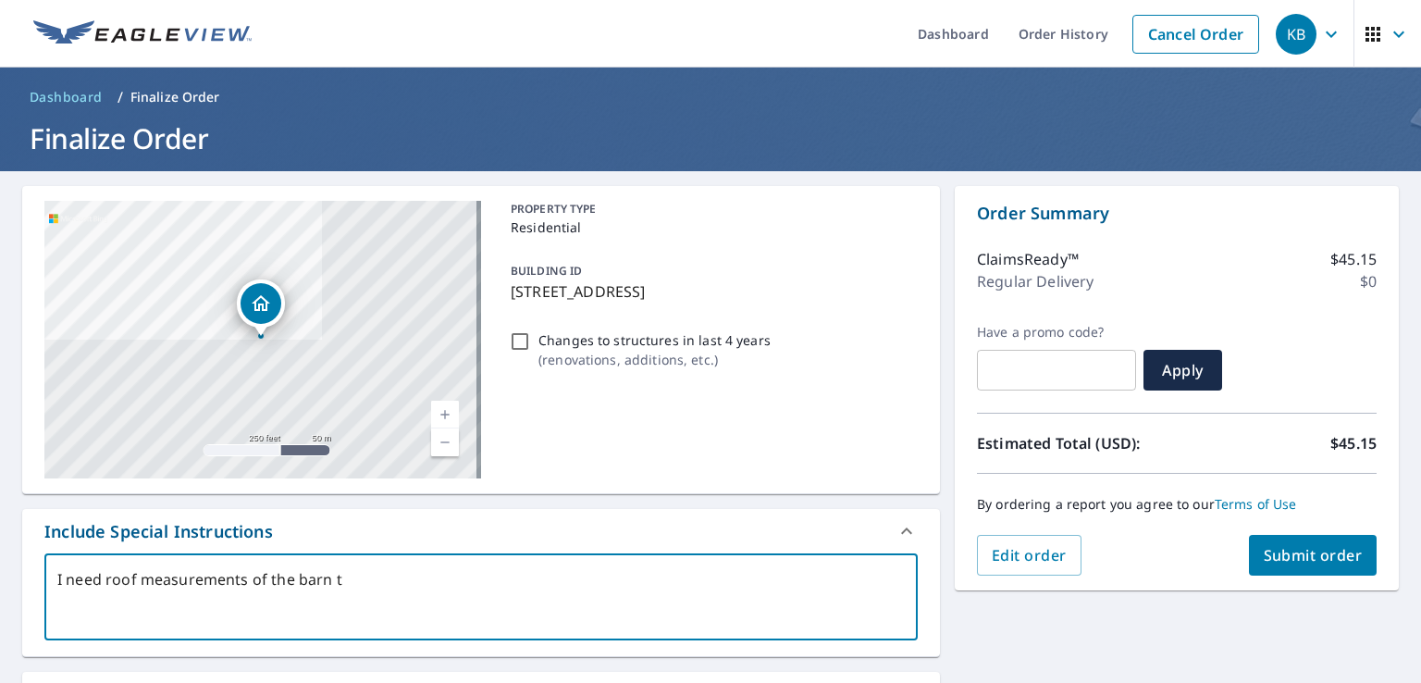
type textarea "I need roof measurements of the barn th"
type textarea "x"
type textarea "I need roof measurements of the barn tha"
type textarea "x"
type textarea "I need roof measurements of the barn that"
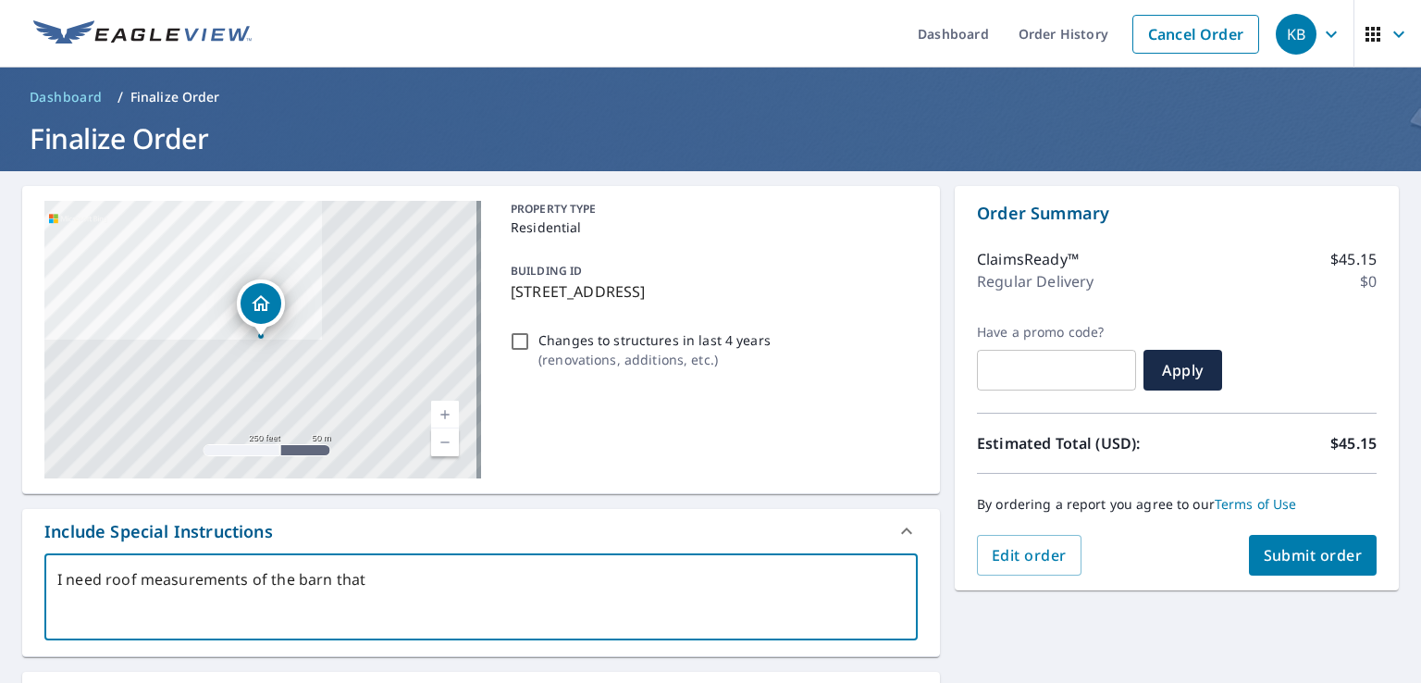
type textarea "x"
type textarea "I need roof measurements of the barn that"
type textarea "x"
type textarea "I need roof measurements of the barn that i"
type textarea "x"
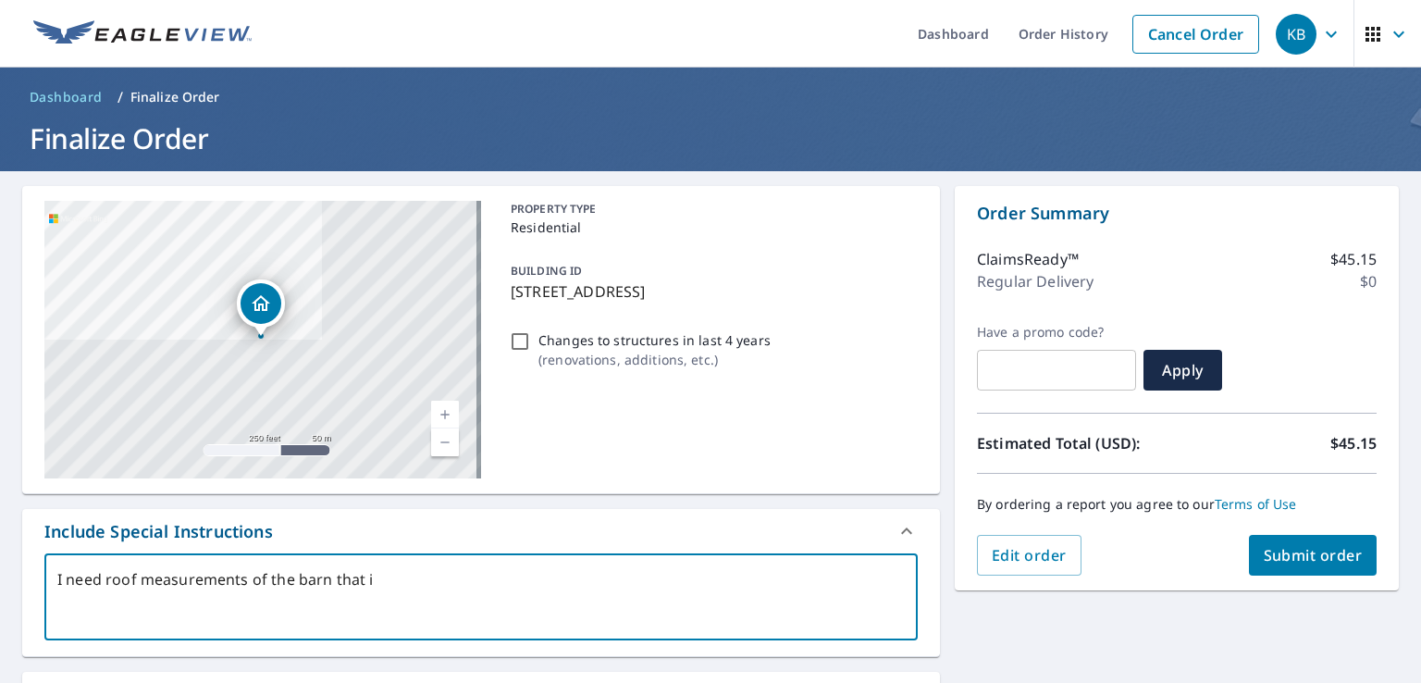
type textarea "I need roof measurements of the barn that is"
type textarea "x"
type textarea "I need roof measurements of the barn that is"
type textarea "x"
type textarea "I need roof measurements of the barn that is m"
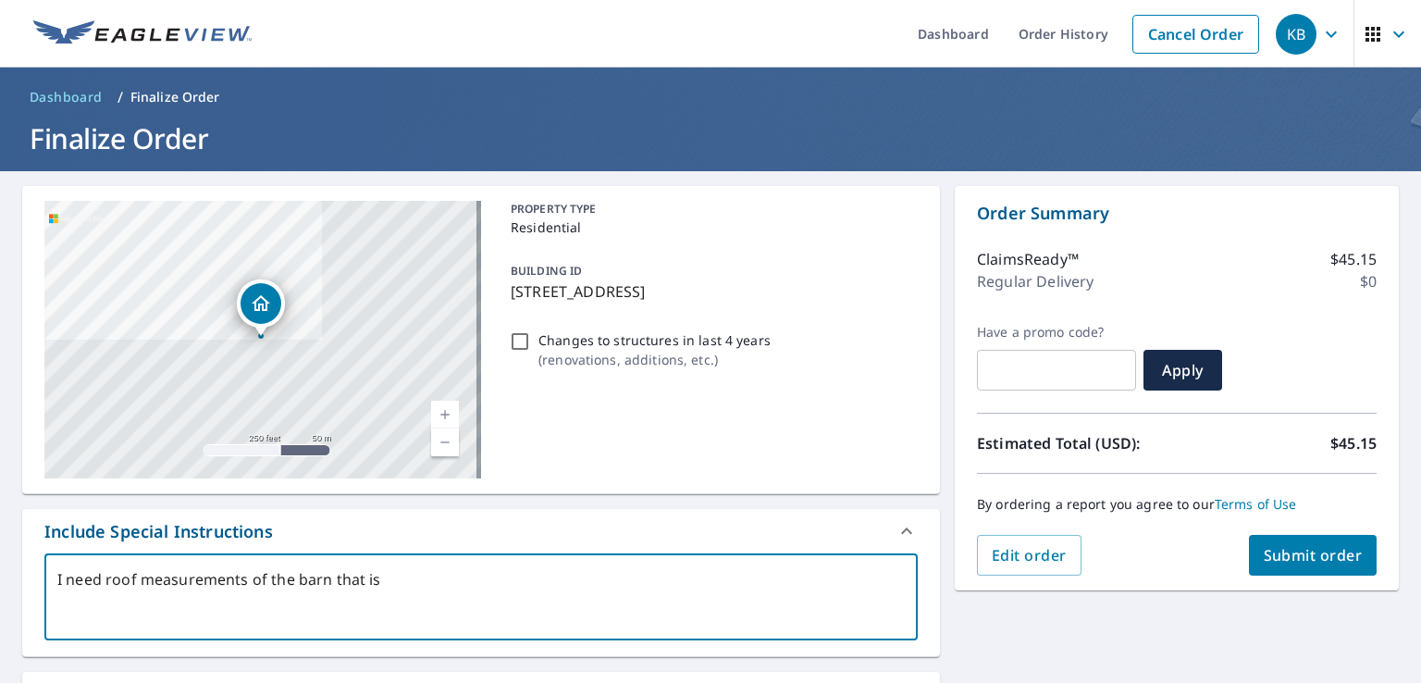
type textarea "x"
type textarea "I need roof measurements of the barn that is ma"
type textarea "x"
type textarea "I need roof measurements of the barn that is mar"
type textarea "x"
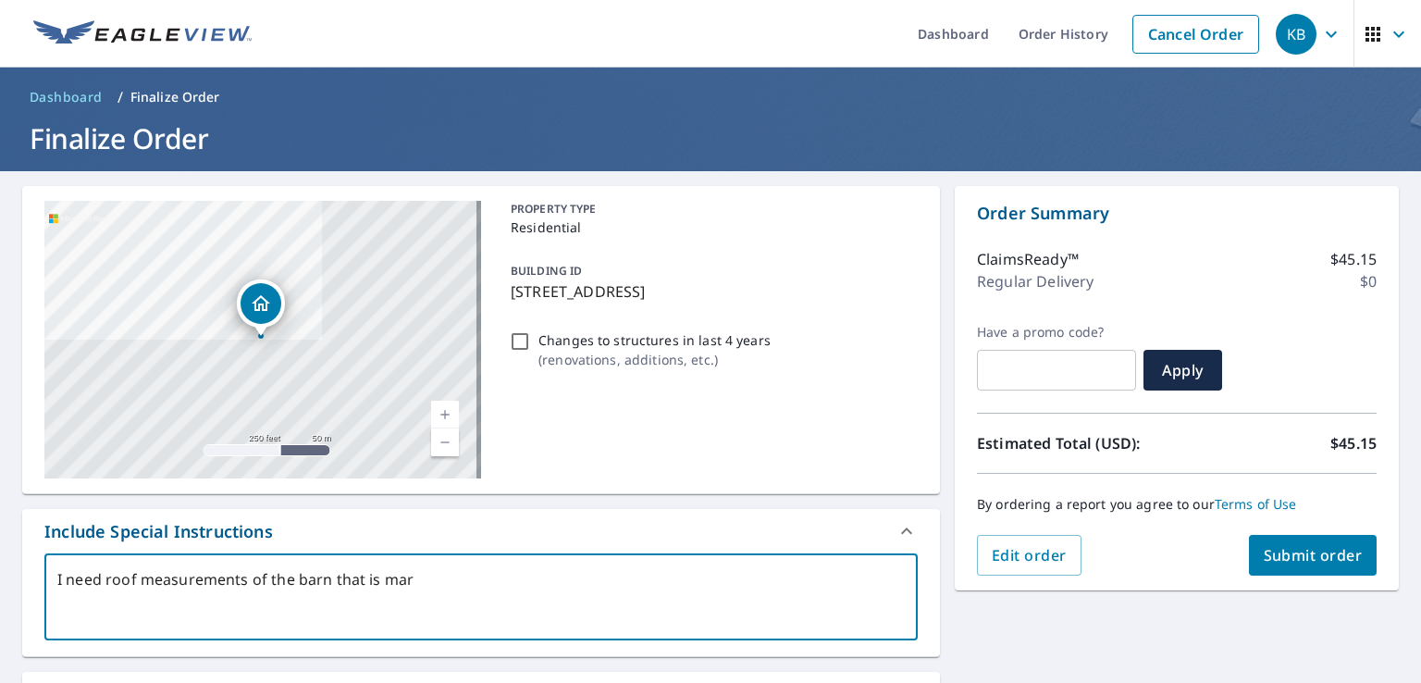
type textarea "I need roof measurements of the barn that is mark"
type textarea "x"
type textarea "I need roof measurements of the barn that is marke"
type textarea "x"
type textarea "I need roof measurements of the barn that is marked"
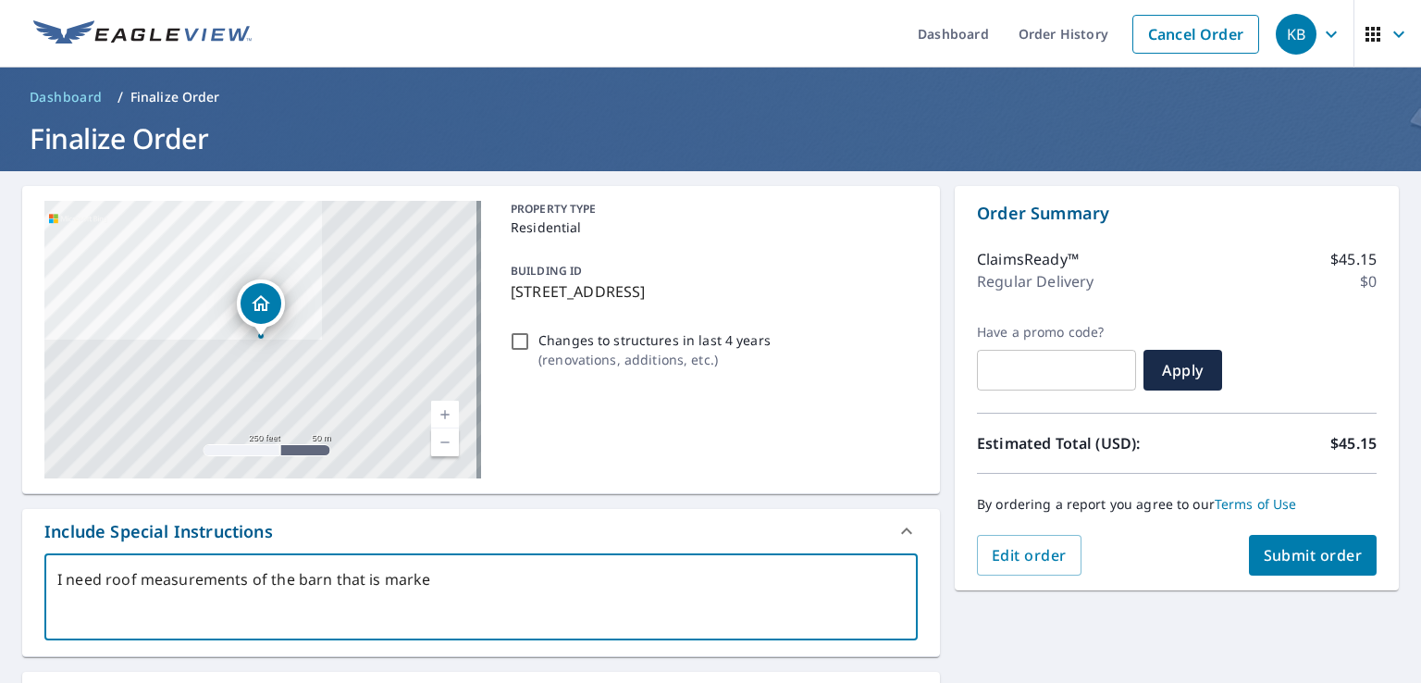
type textarea "x"
type textarea "I need roof measurements of the barn that is marked."
type textarea "x"
type textarea "I need roof measurements of the barn that is marked."
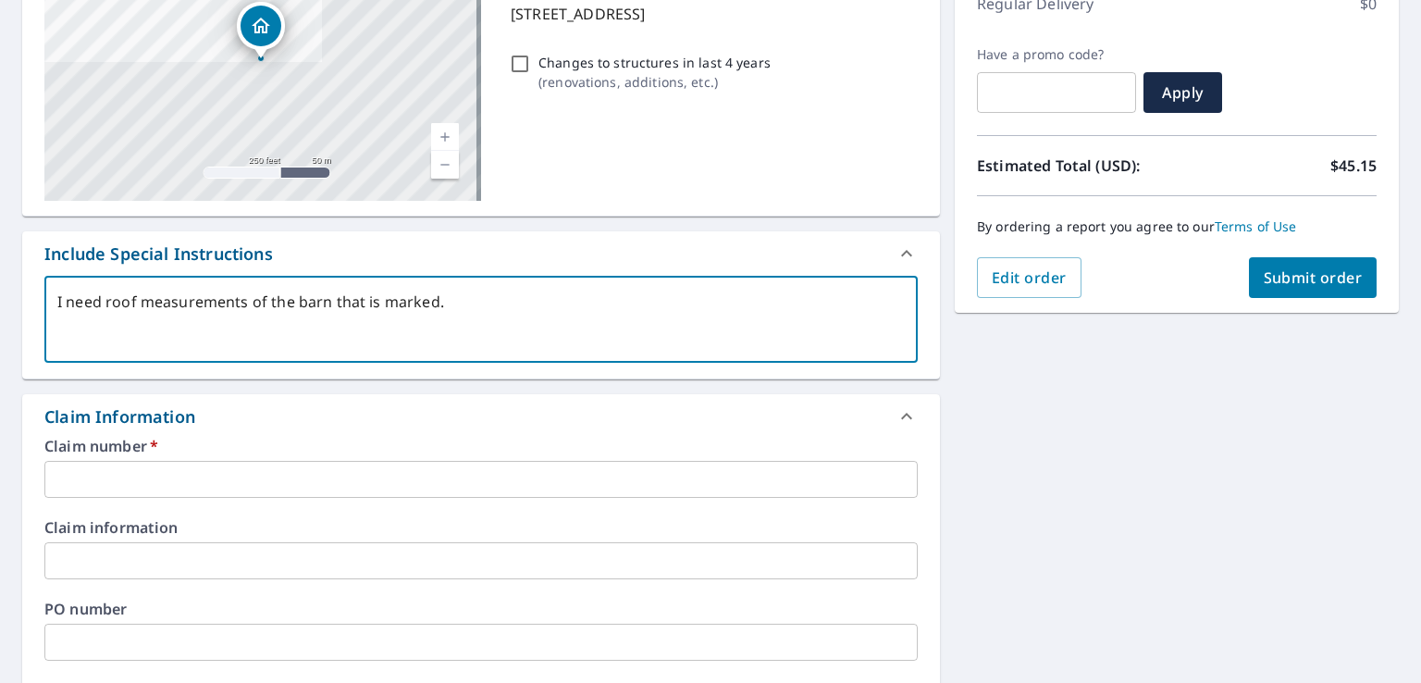
scroll to position [370, 0]
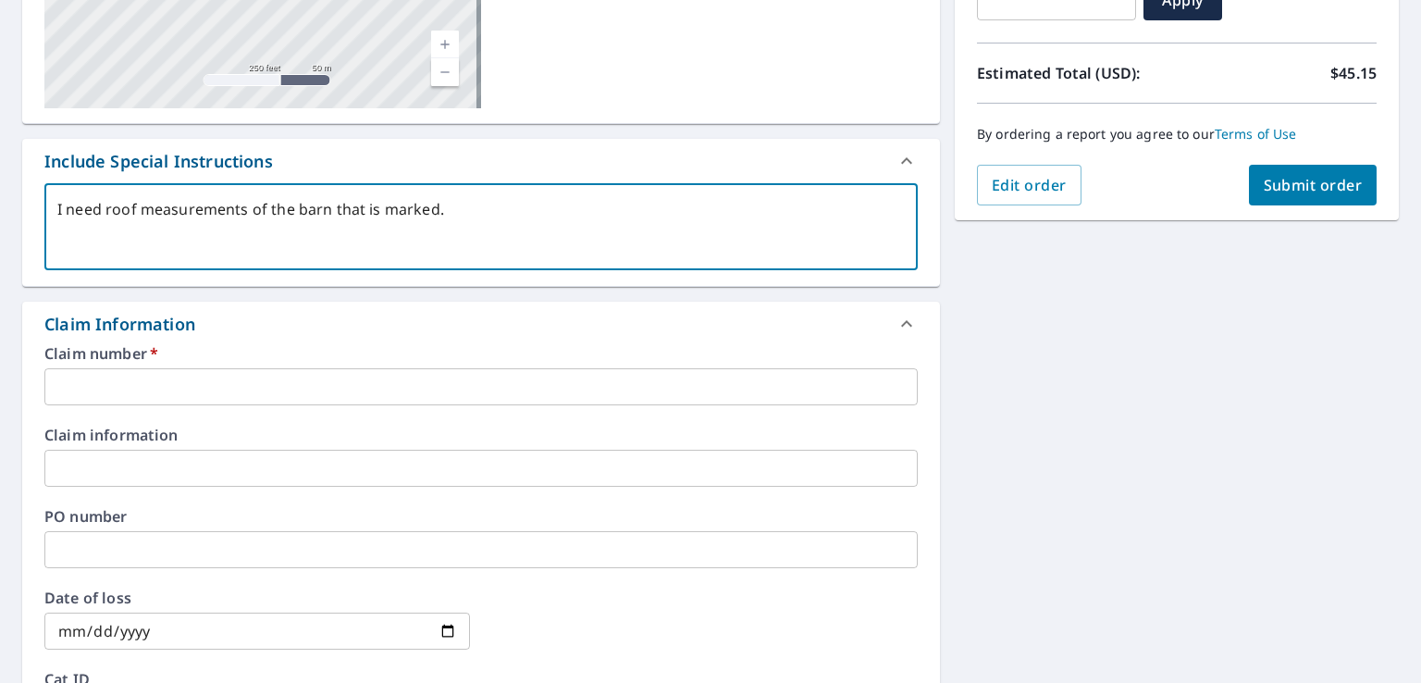
click at [220, 387] on input "text" at bounding box center [480, 386] width 873 height 37
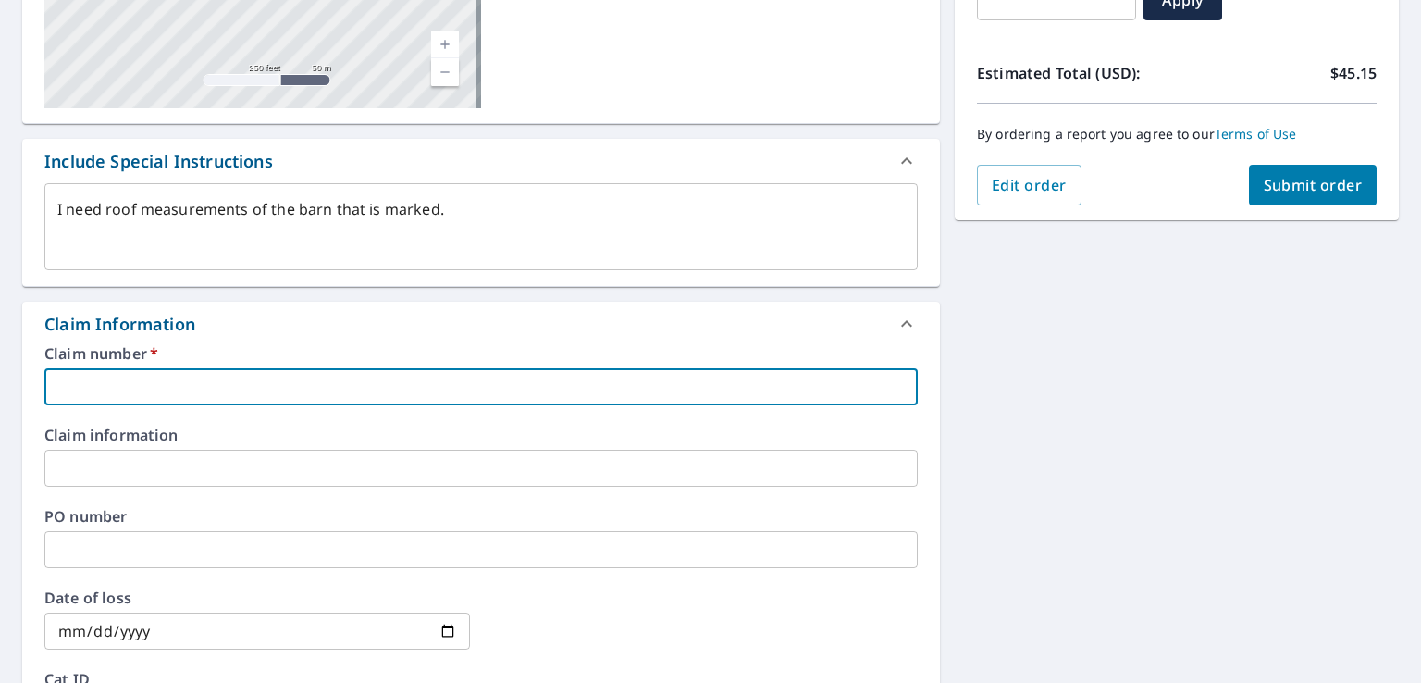
paste input "1179371"
type textarea "x"
type input "1179371"
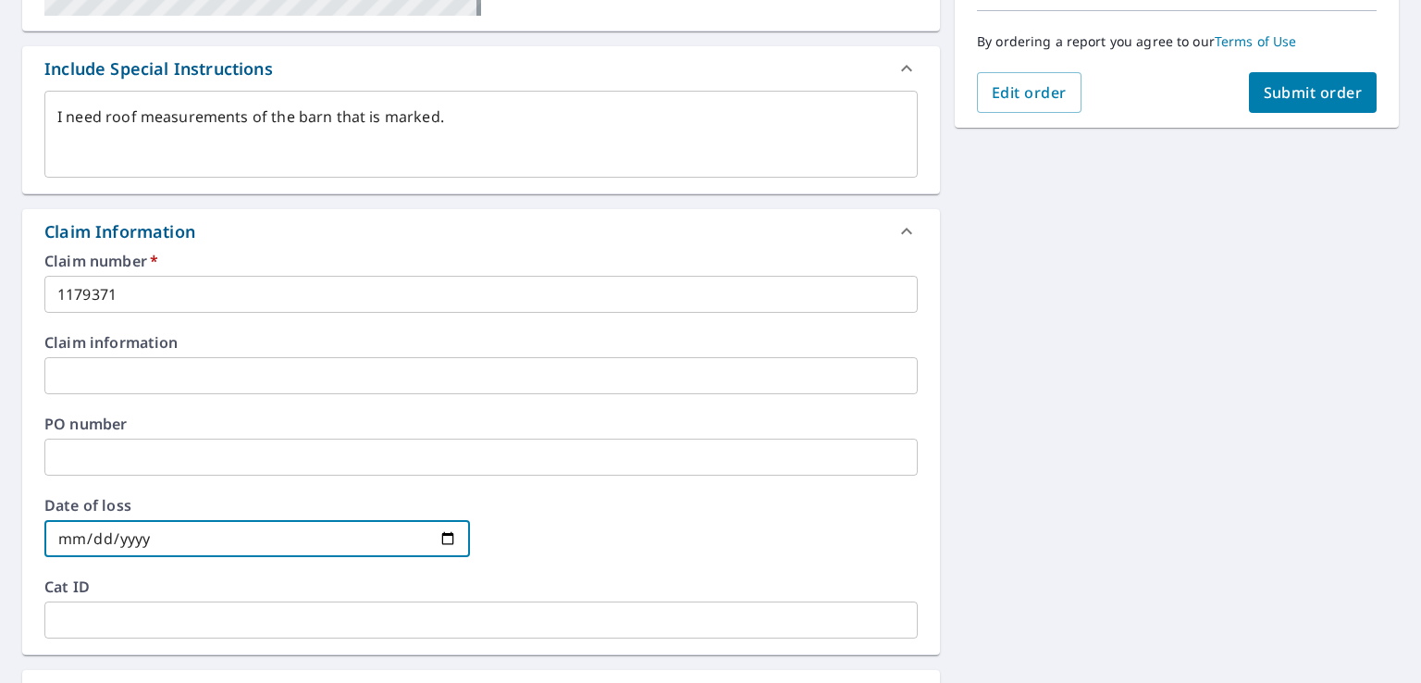
click at [444, 540] on input "date" at bounding box center [256, 538] width 425 height 37
type textarea "x"
type input "[DATE]"
type textarea "x"
type input "[DATE]"
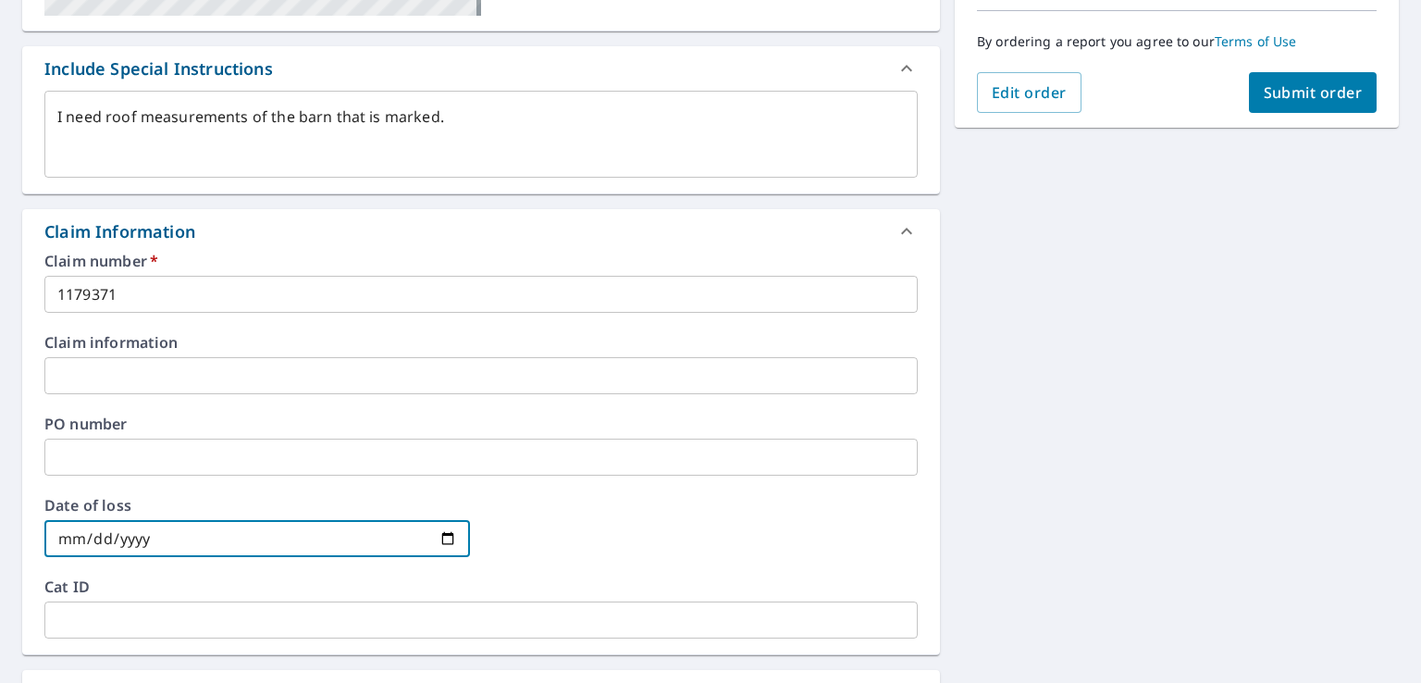
type textarea "x"
type input "[DATE]"
type textarea "x"
type input "[DATE]"
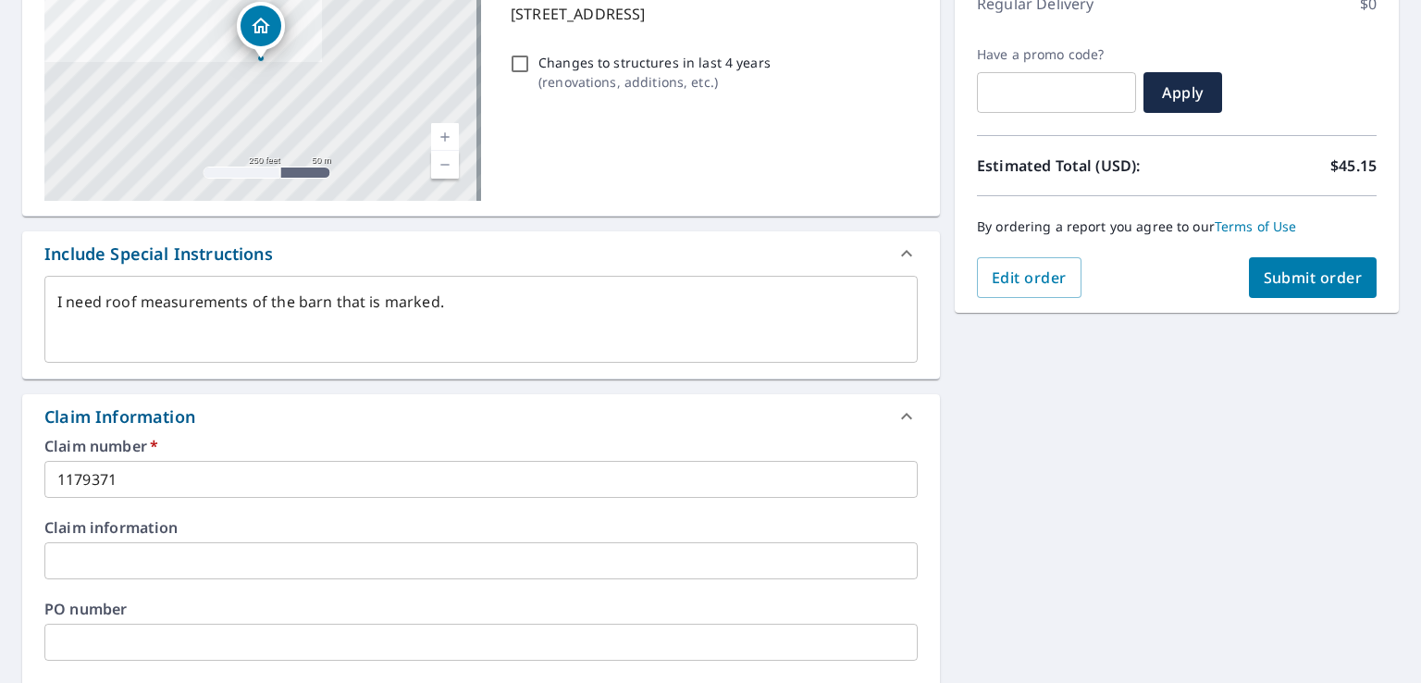
scroll to position [0, 0]
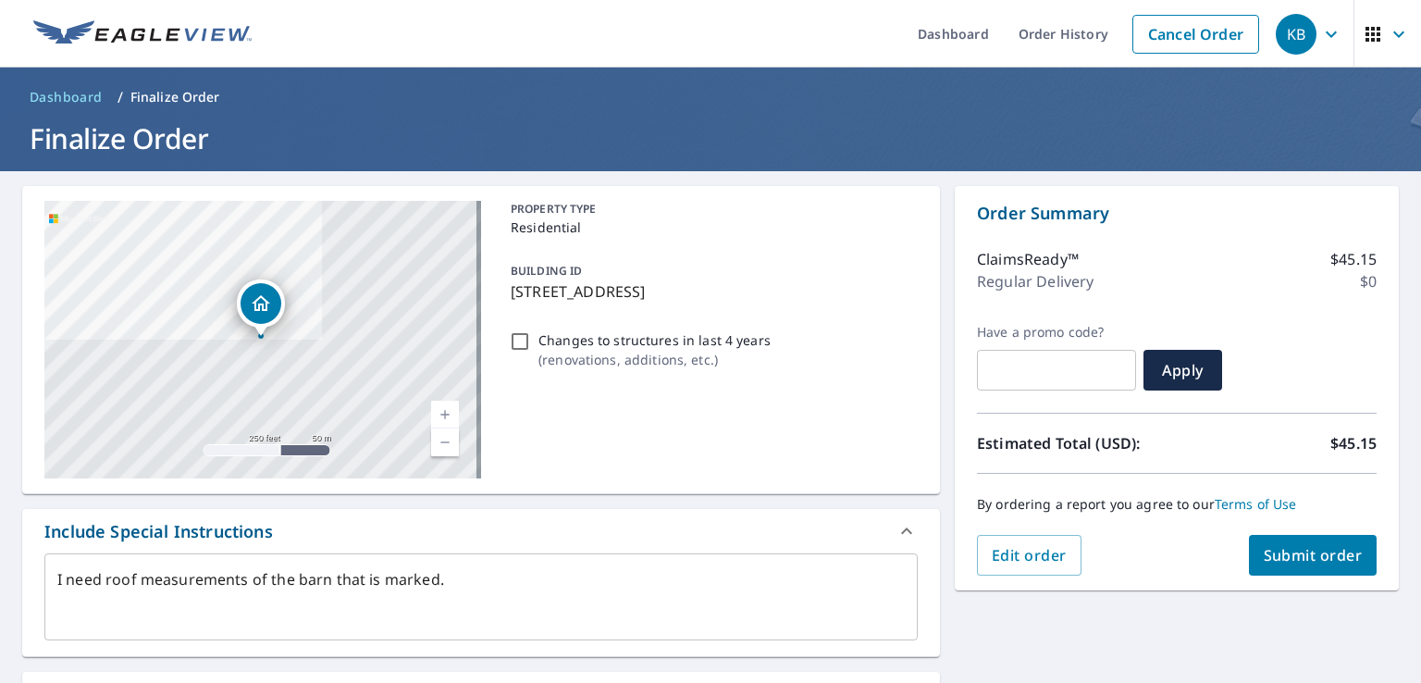
click at [1295, 551] on span "Submit order" at bounding box center [1312, 555] width 99 height 20
type textarea "x"
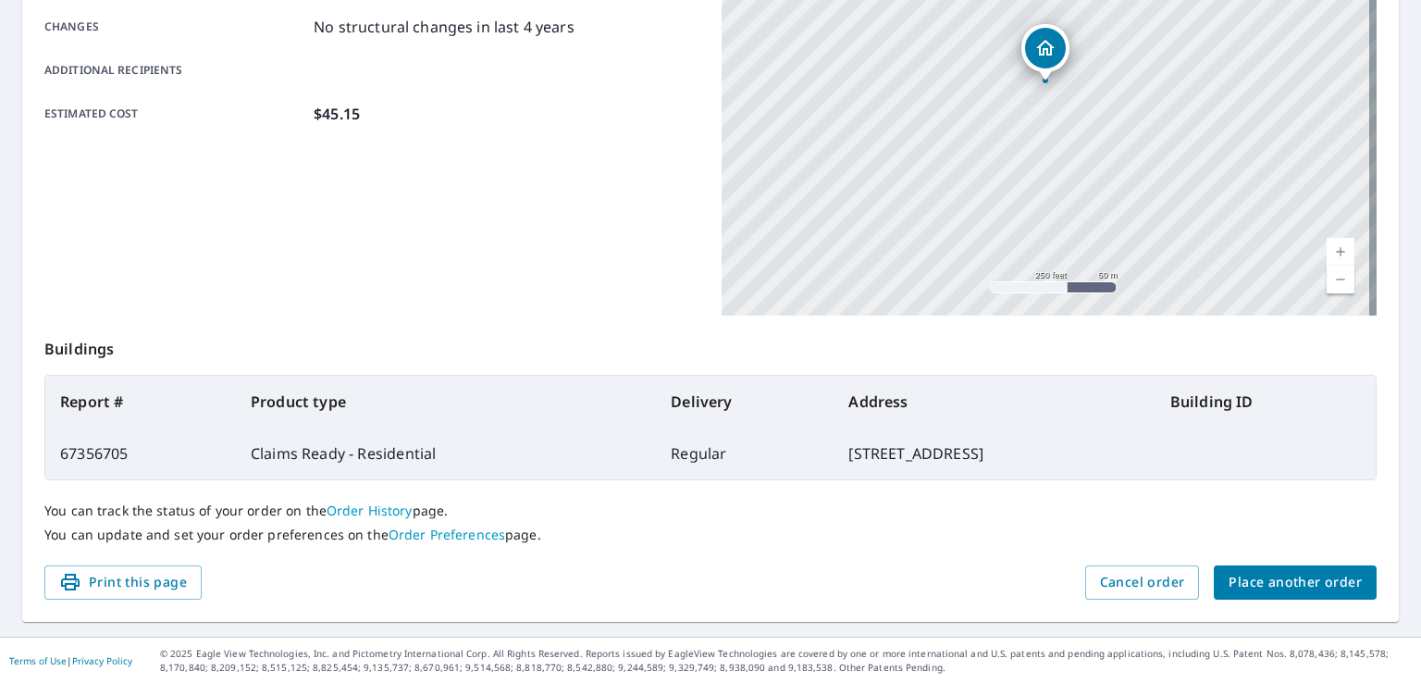
scroll to position [35, 0]
